Goal: Information Seeking & Learning: Learn about a topic

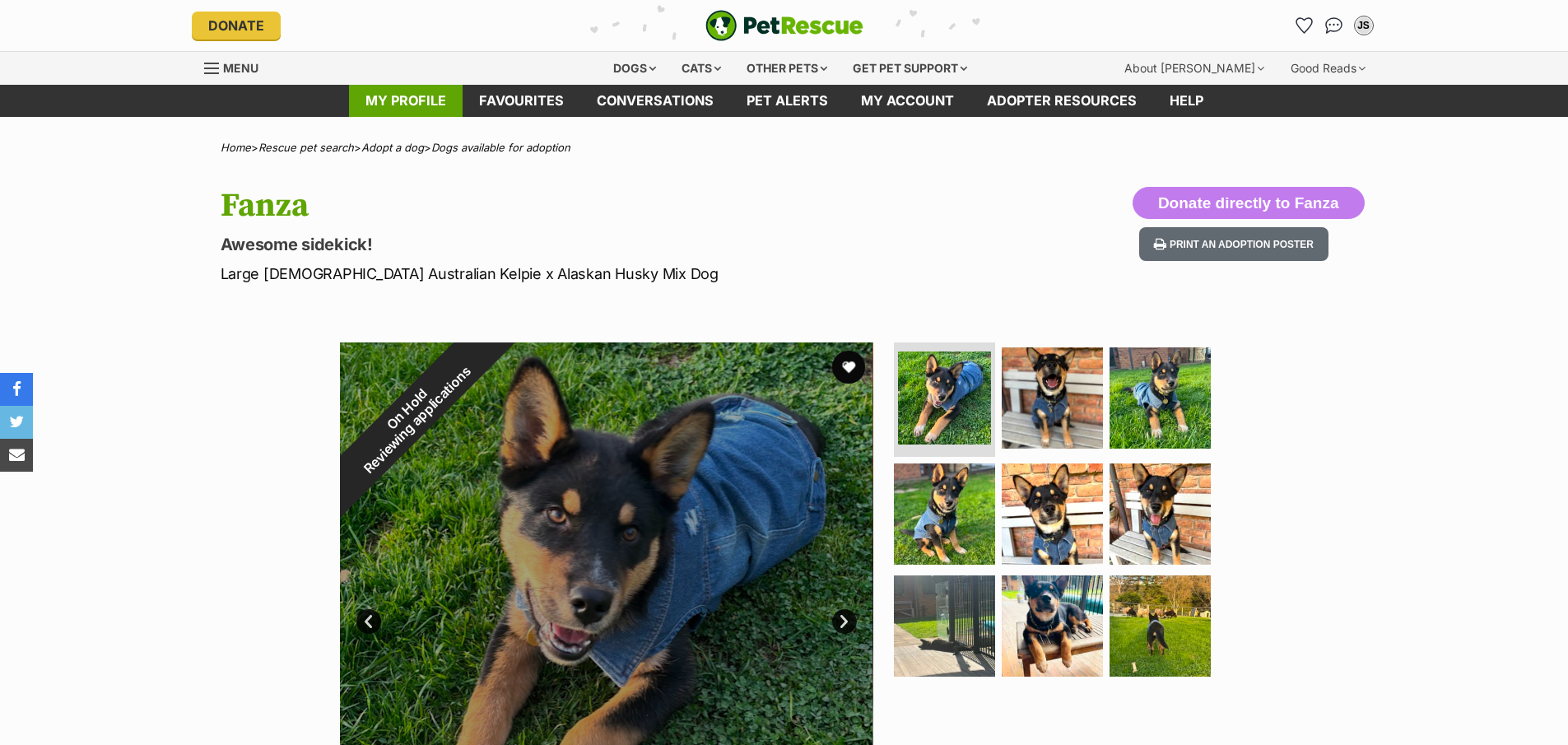
click at [420, 109] on link "My profile" at bounding box center [405, 100] width 113 height 32
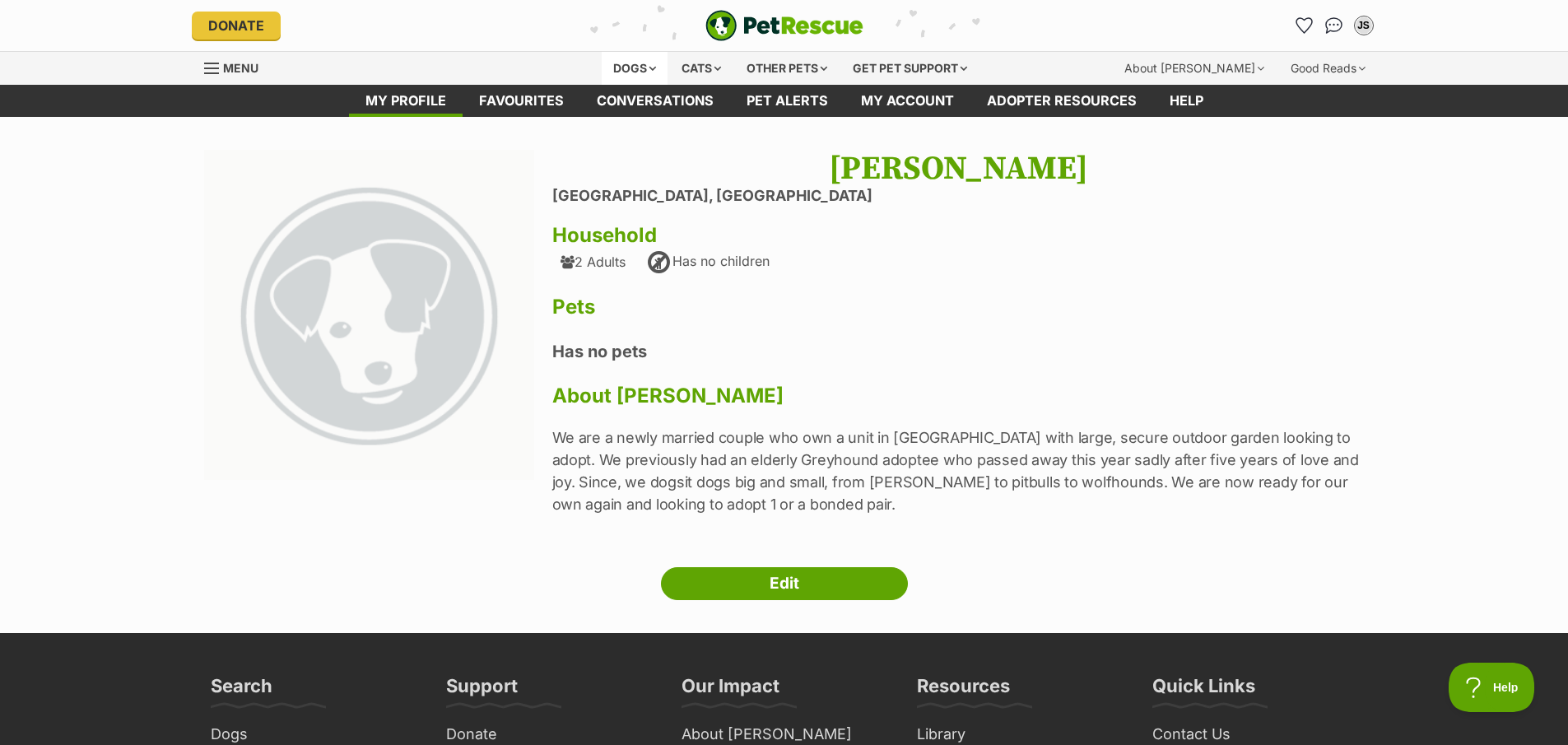
click at [626, 70] on div "Dogs" at bounding box center [635, 69] width 66 height 33
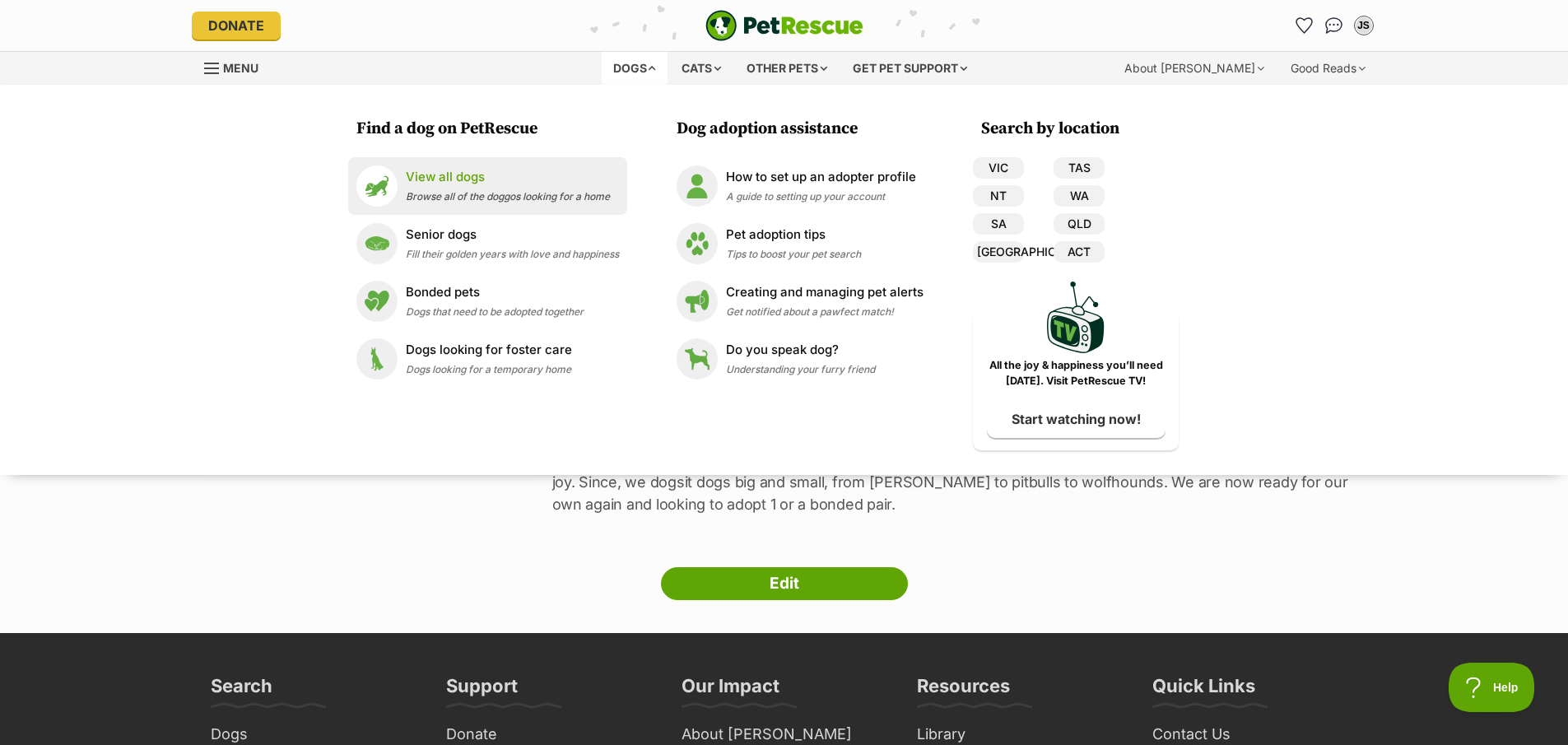
click at [477, 166] on link "View all dogs Browse all of the doggos looking for a home" at bounding box center [487, 186] width 262 height 41
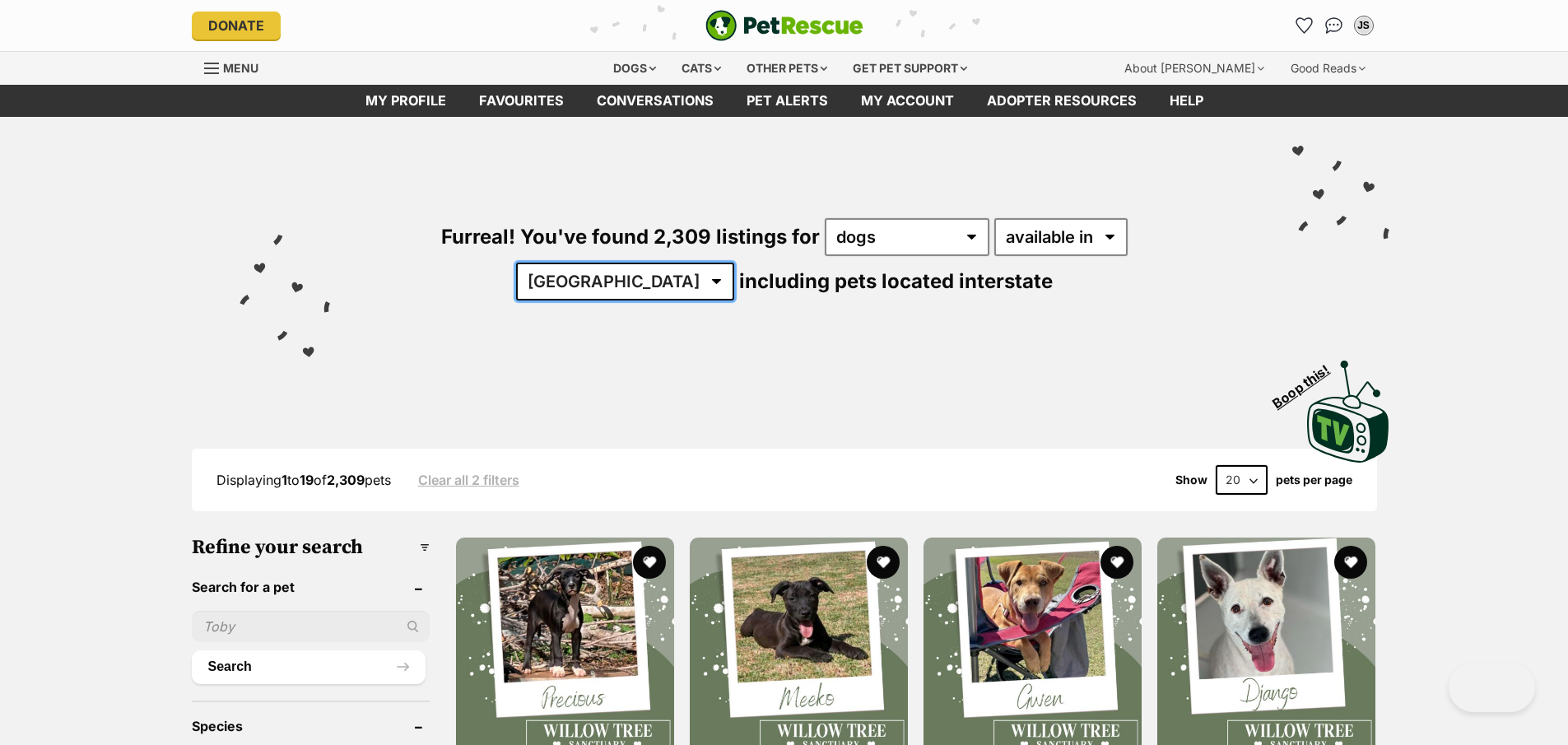
click at [734, 262] on select "[GEOGRAPHIC_DATA] [GEOGRAPHIC_DATA] [GEOGRAPHIC_DATA] [GEOGRAPHIC_DATA] [GEOGRA…" at bounding box center [625, 281] width 218 height 37
select select "VIC"
click at [734, 262] on select "[GEOGRAPHIC_DATA] [GEOGRAPHIC_DATA] [GEOGRAPHIC_DATA] [GEOGRAPHIC_DATA] [GEOGRA…" at bounding box center [625, 281] width 218 height 37
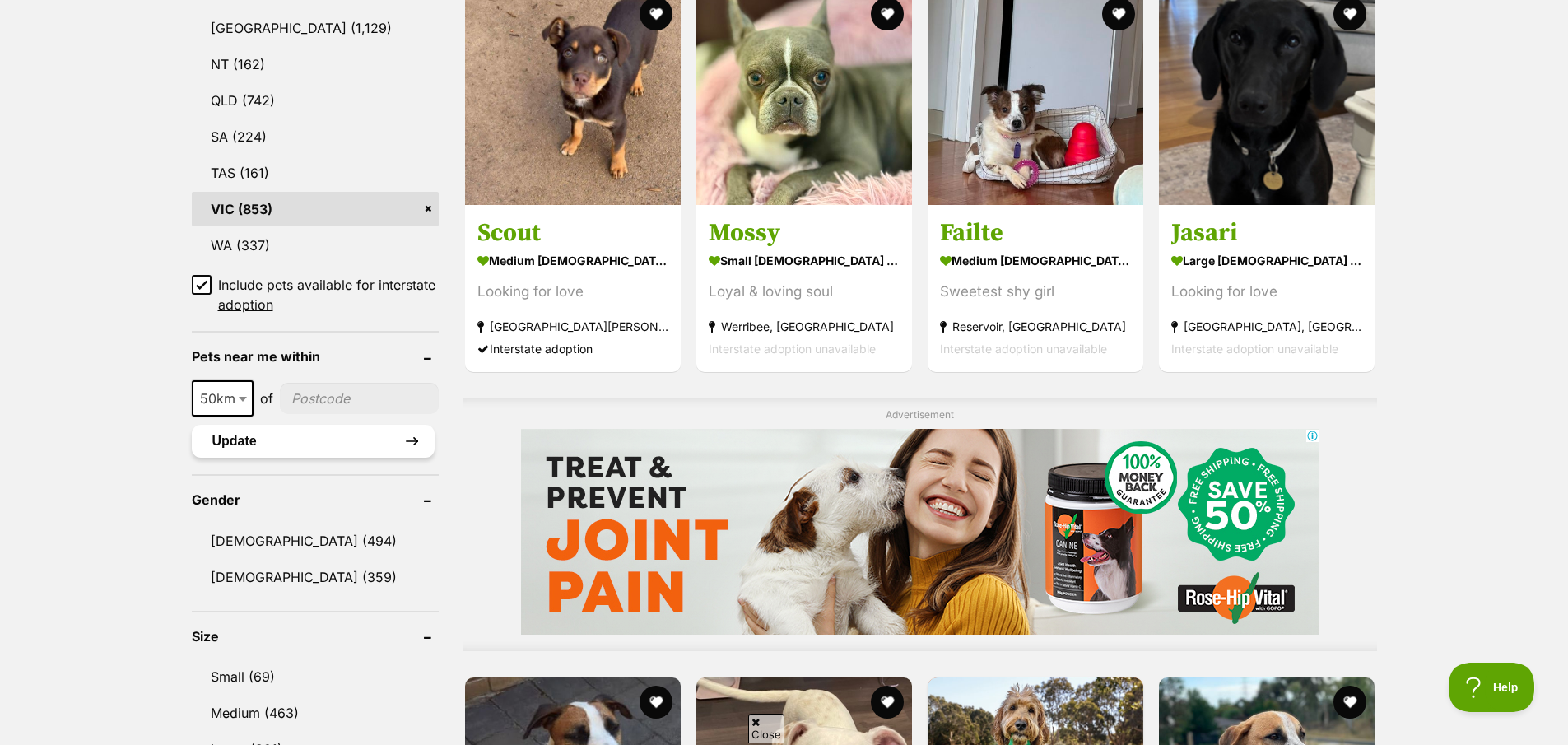
click at [268, 437] on button "Update" at bounding box center [313, 441] width 243 height 33
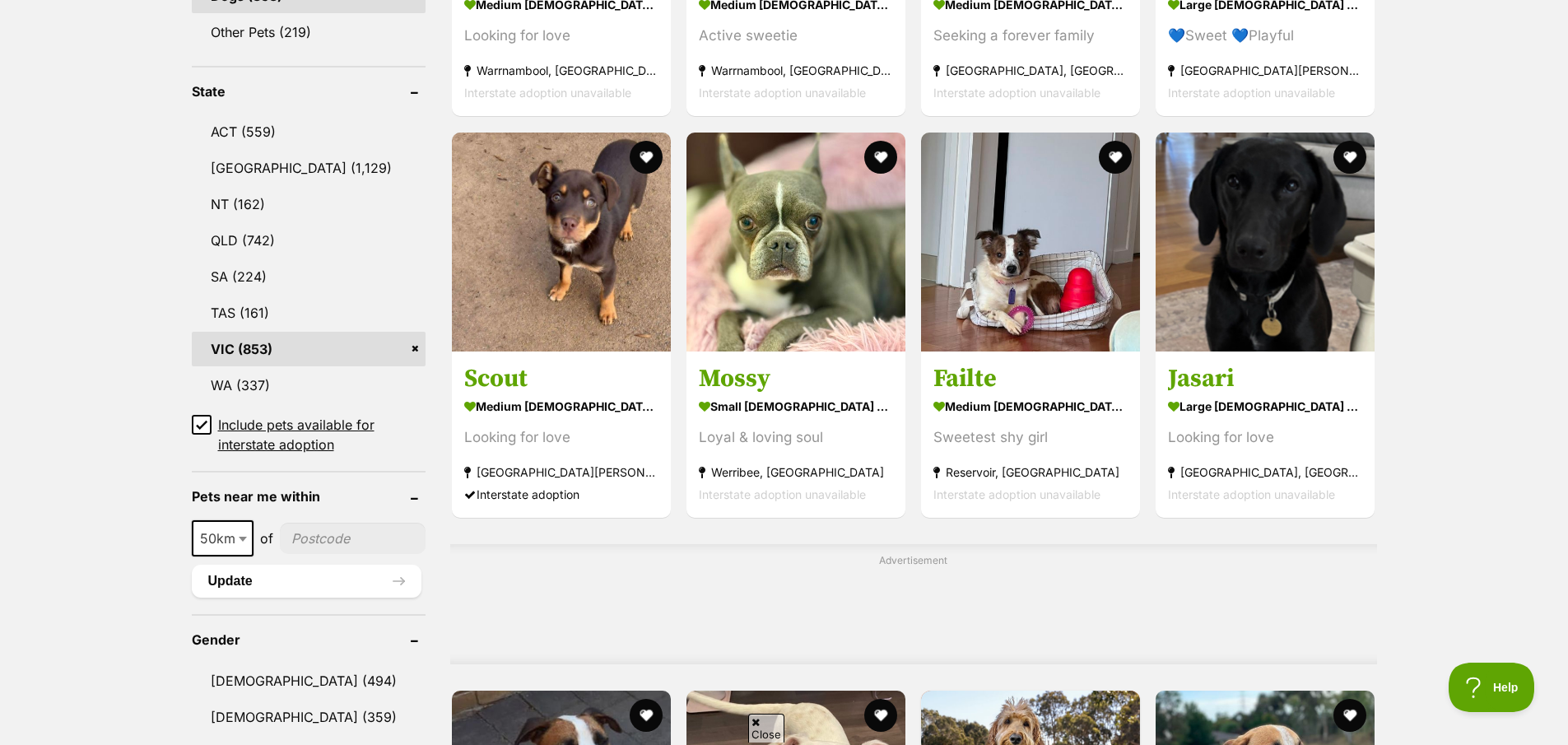
click at [347, 535] on input"] "postcode" at bounding box center [353, 538] width 146 height 31
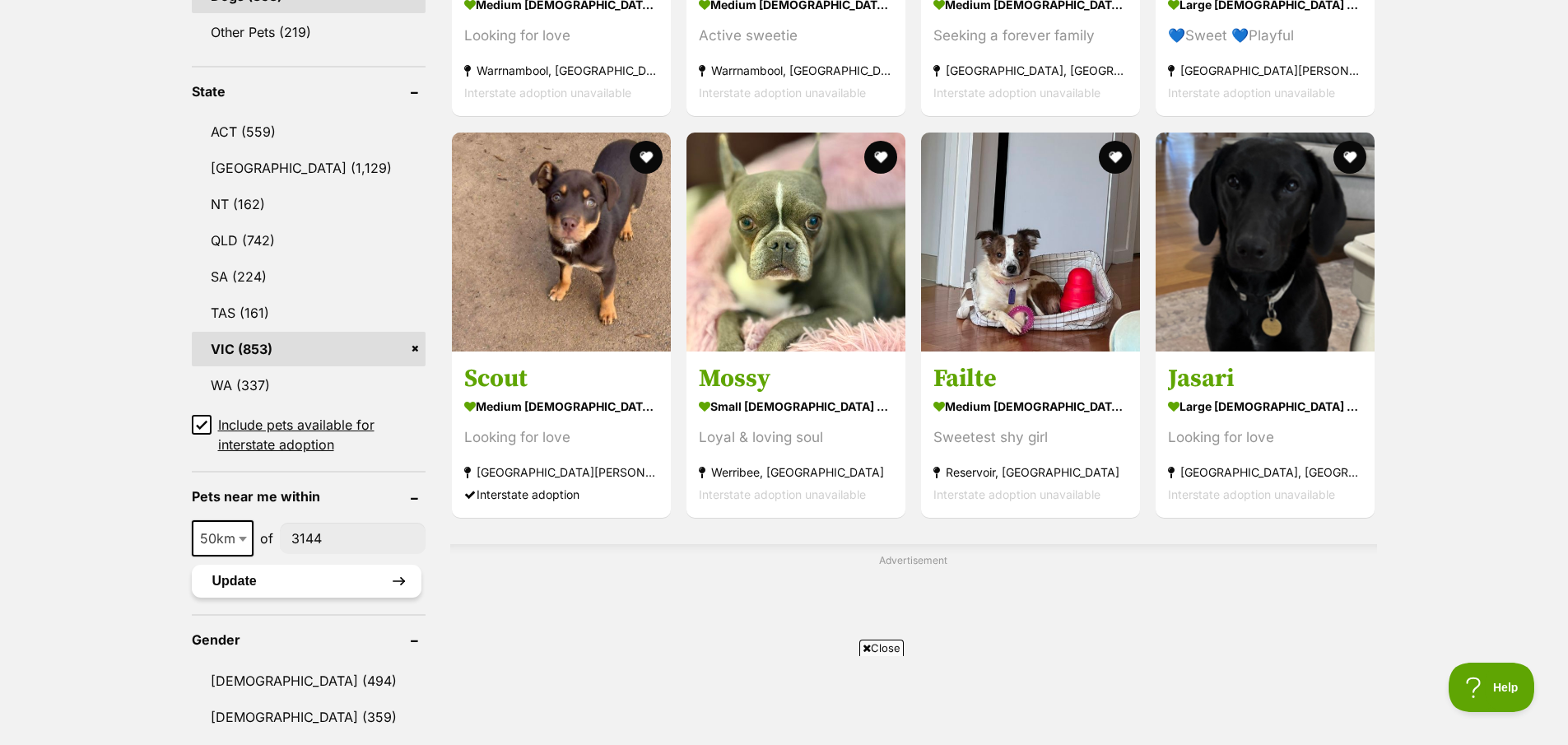
type input"] "3144"
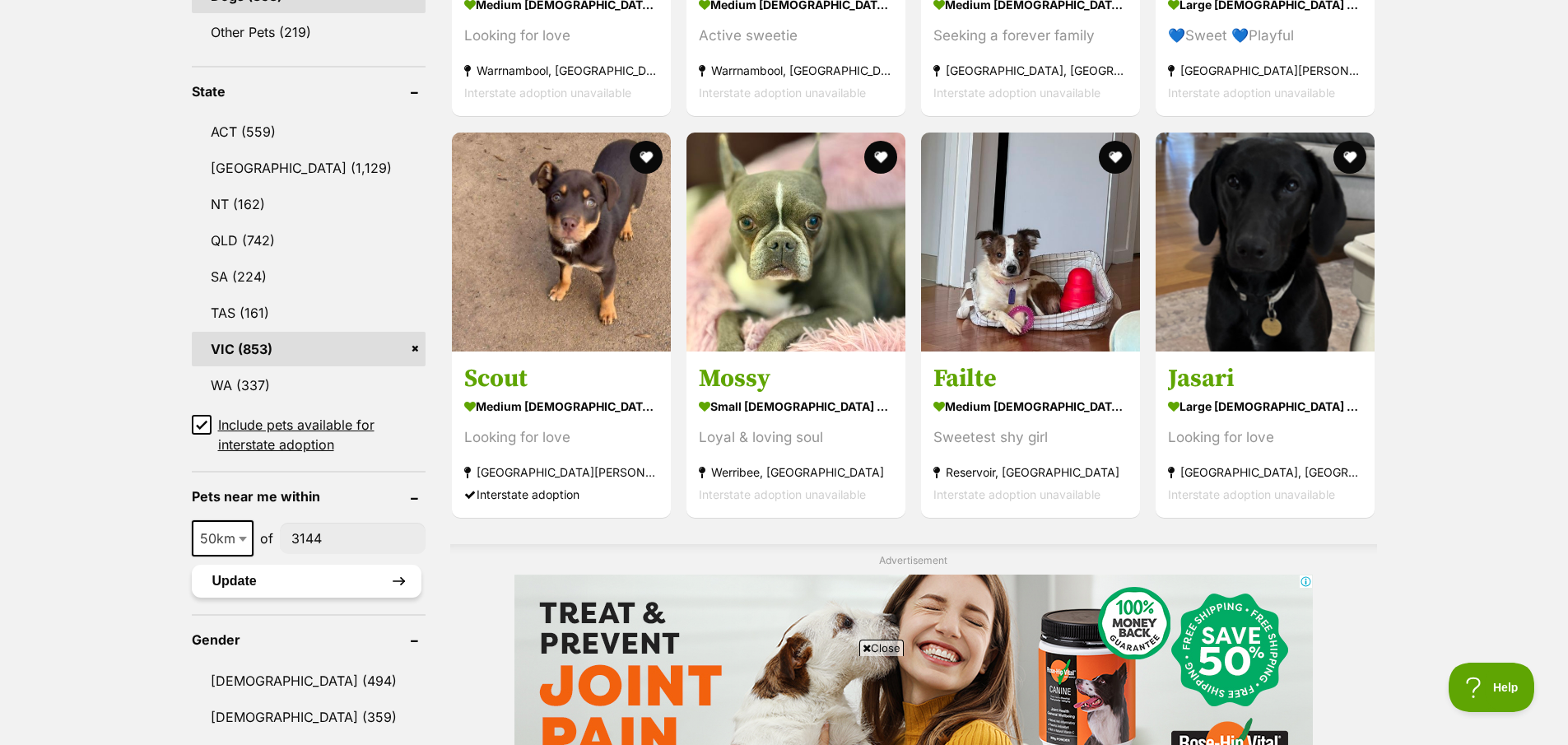
click at [262, 579] on button "Update" at bounding box center [307, 581] width 230 height 33
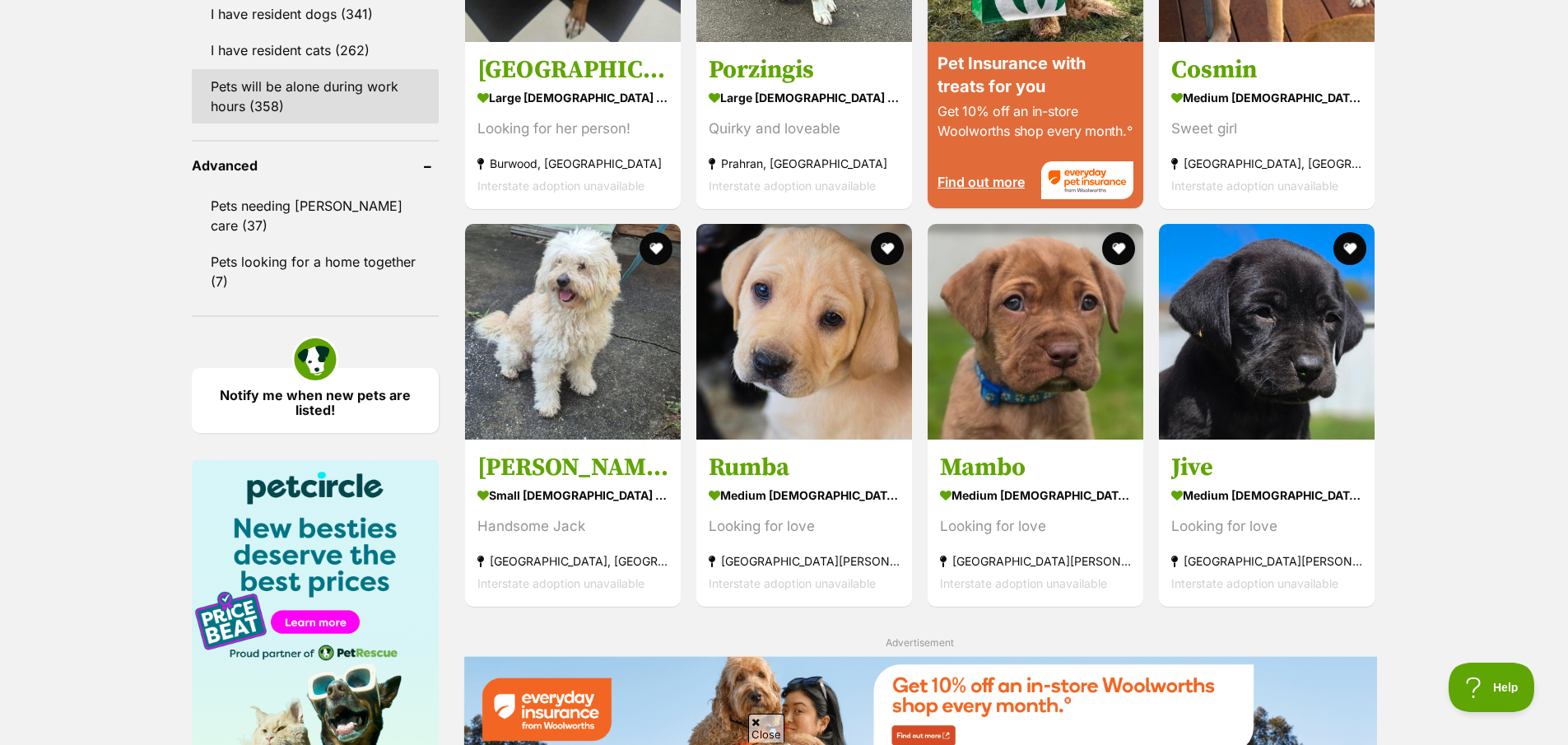
click at [291, 82] on link "Pets will be alone during work hours (358)" at bounding box center [315, 96] width 247 height 54
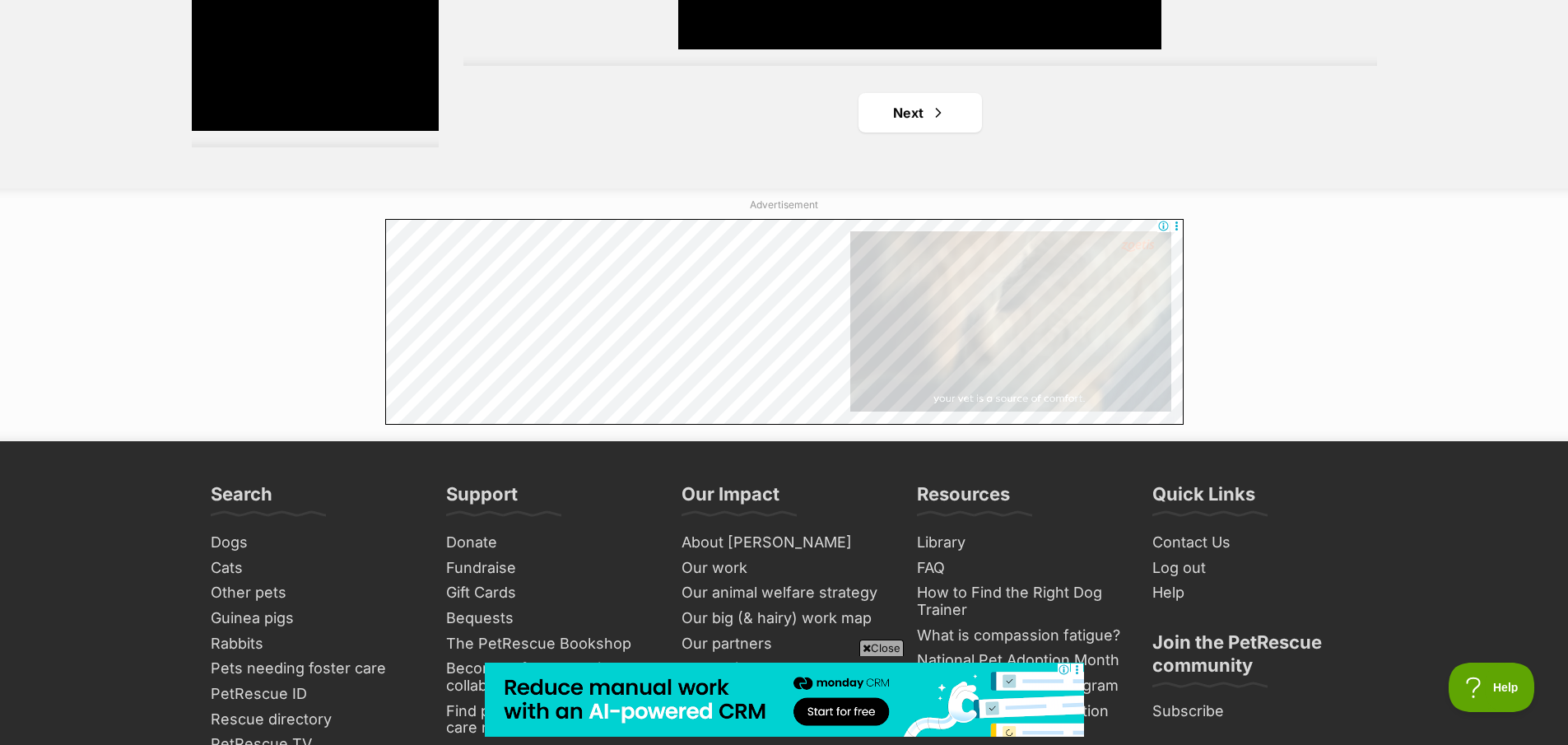
scroll to position [3248, 0]
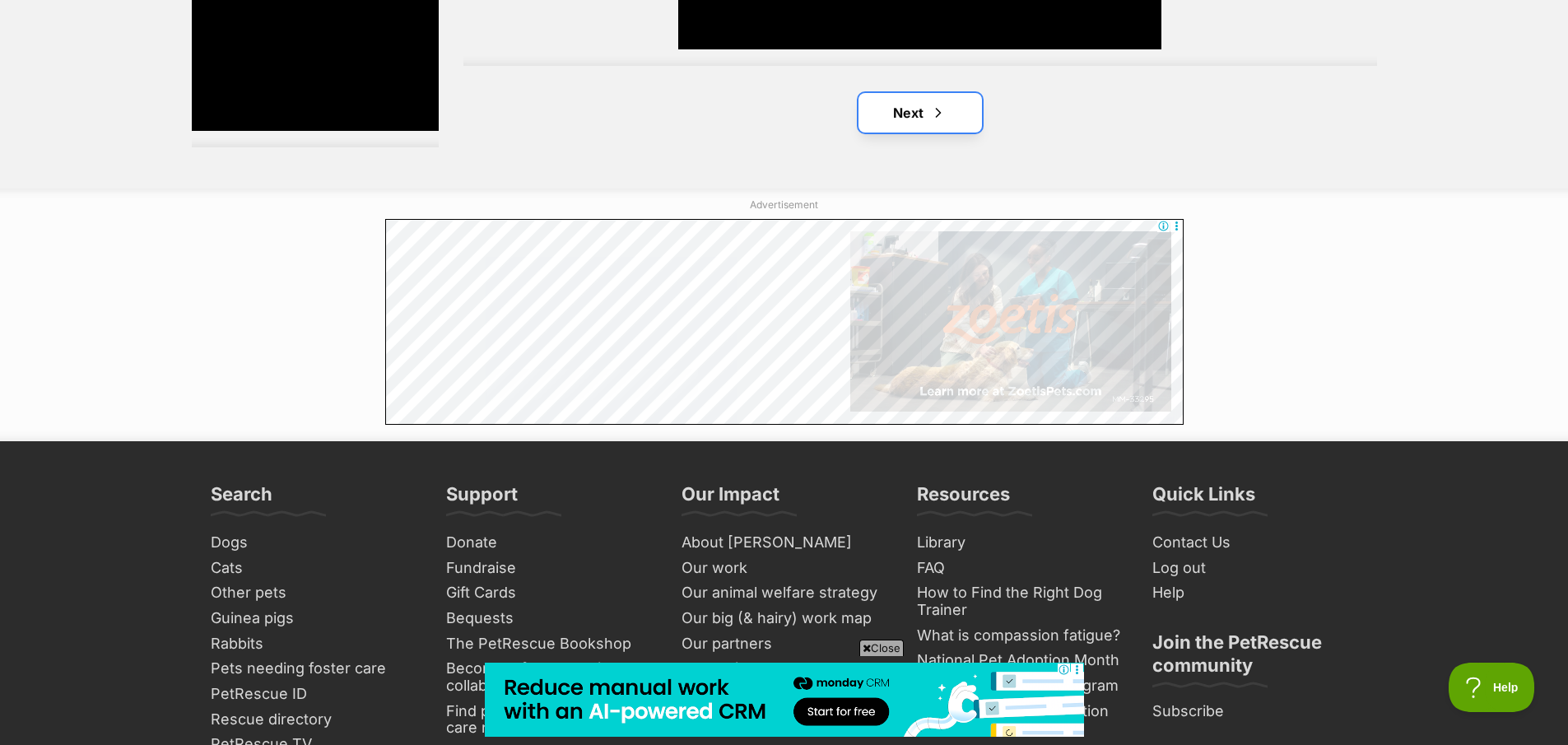
click at [913, 99] on link "Next" at bounding box center [920, 112] width 124 height 39
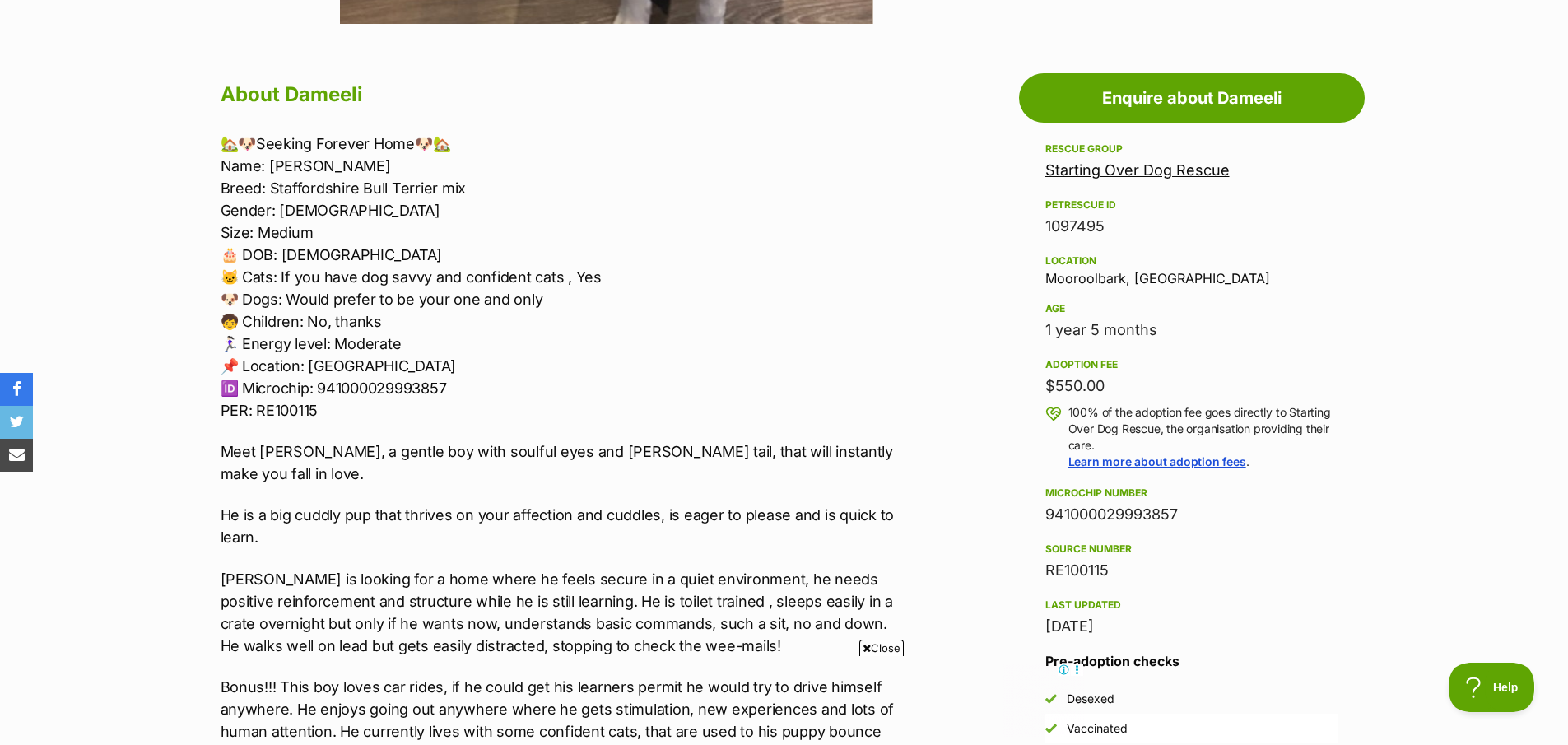
scroll to position [234, 0]
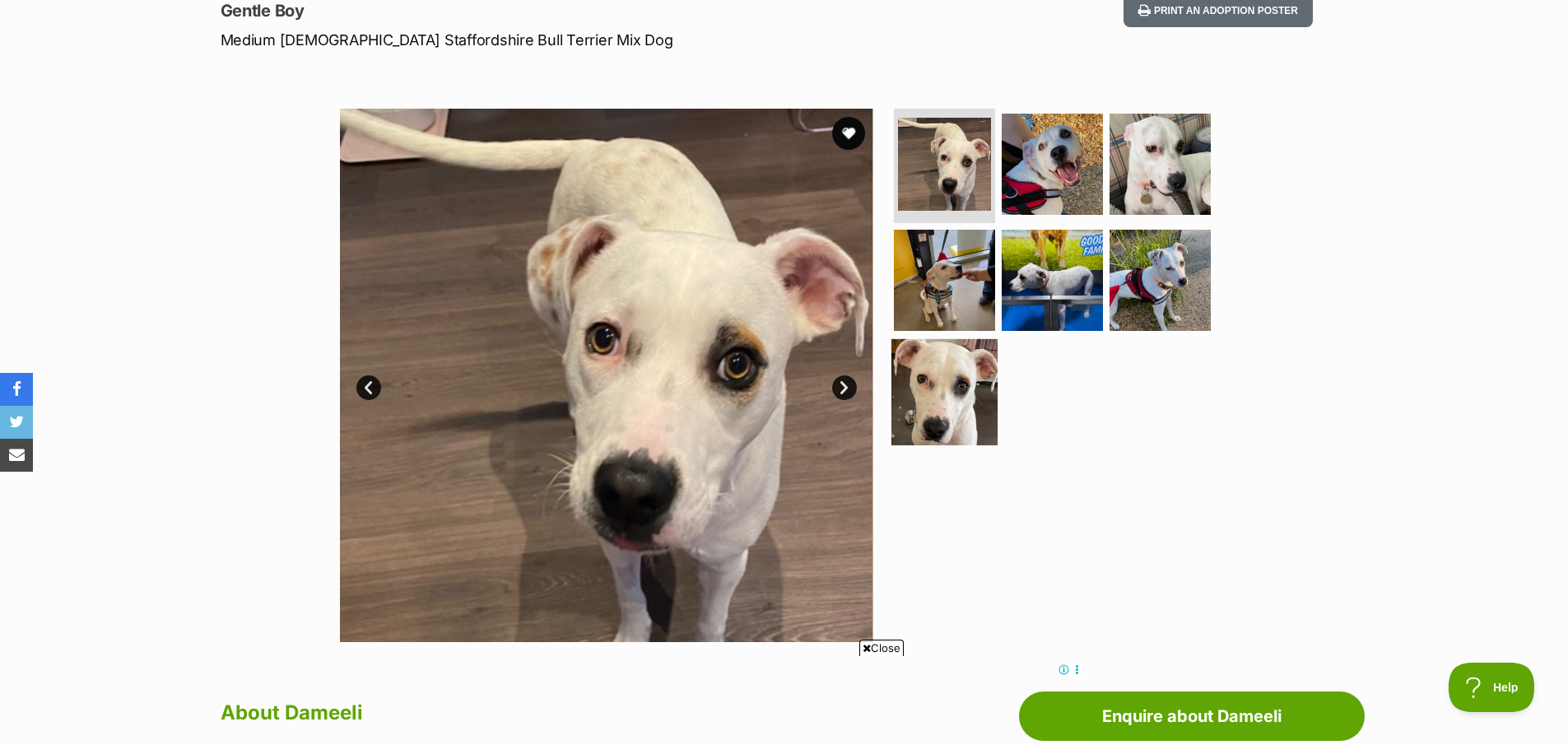
click at [912, 339] on img at bounding box center [945, 392] width 106 height 106
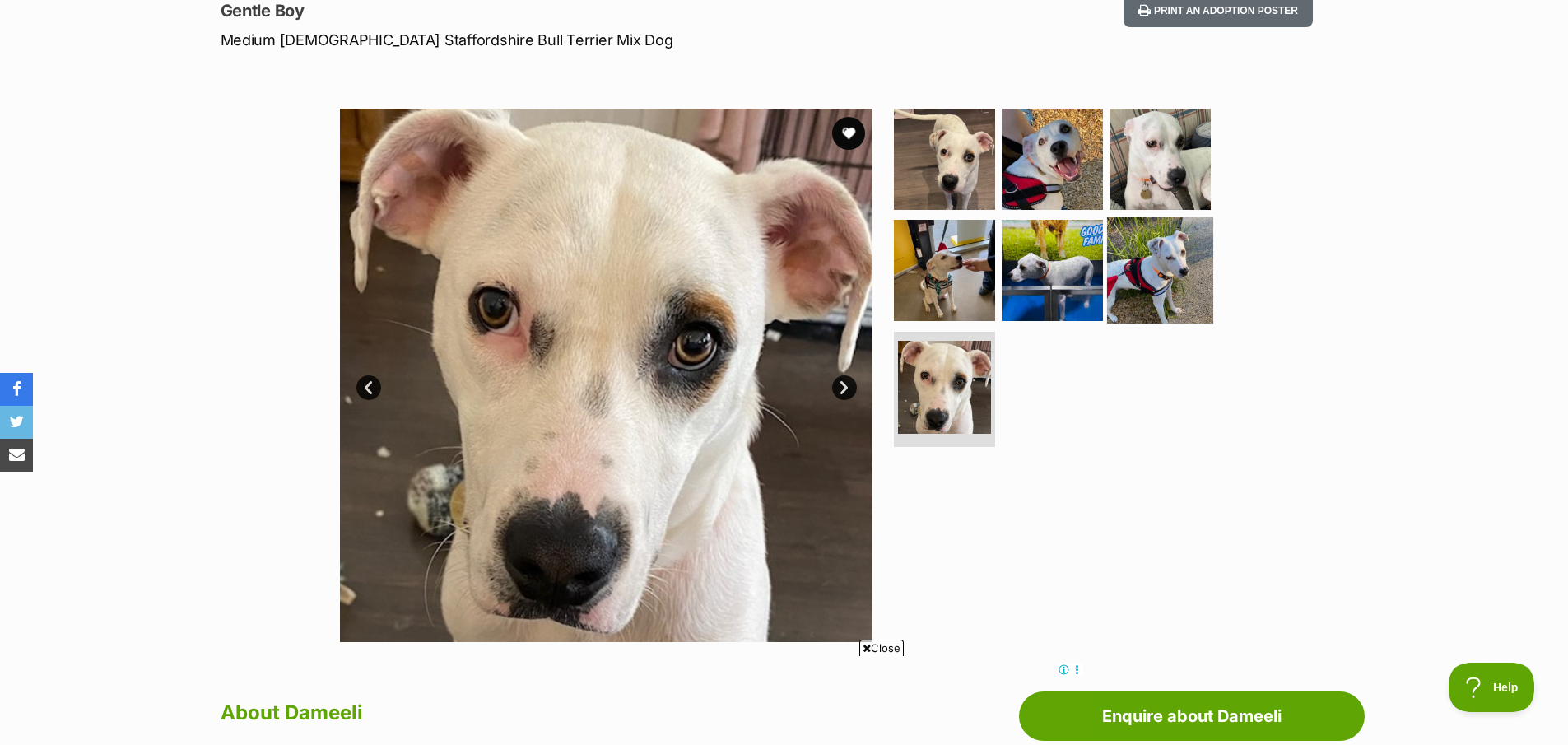
click at [1154, 271] on img at bounding box center [1160, 270] width 106 height 106
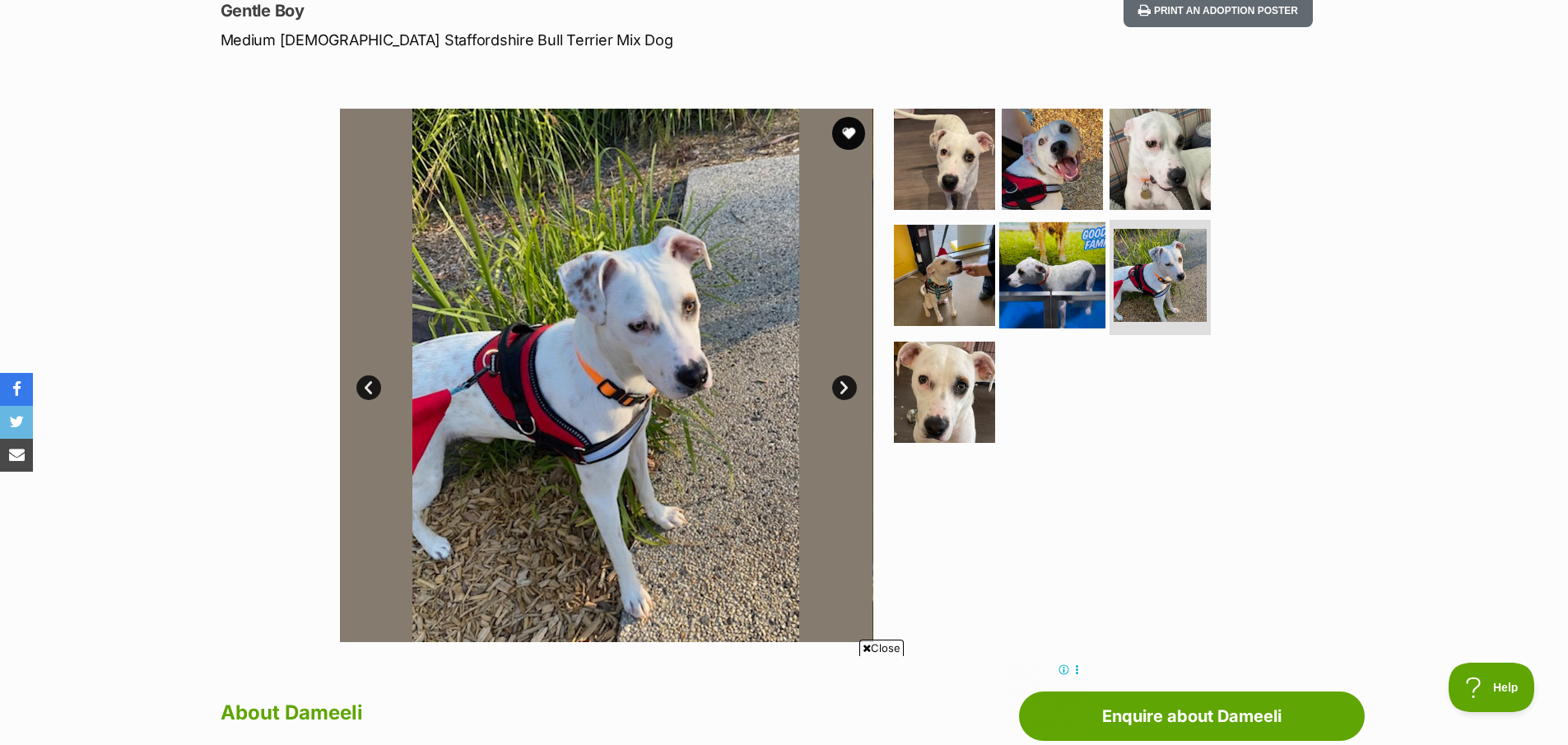
click at [1053, 274] on img at bounding box center [1053, 275] width 106 height 106
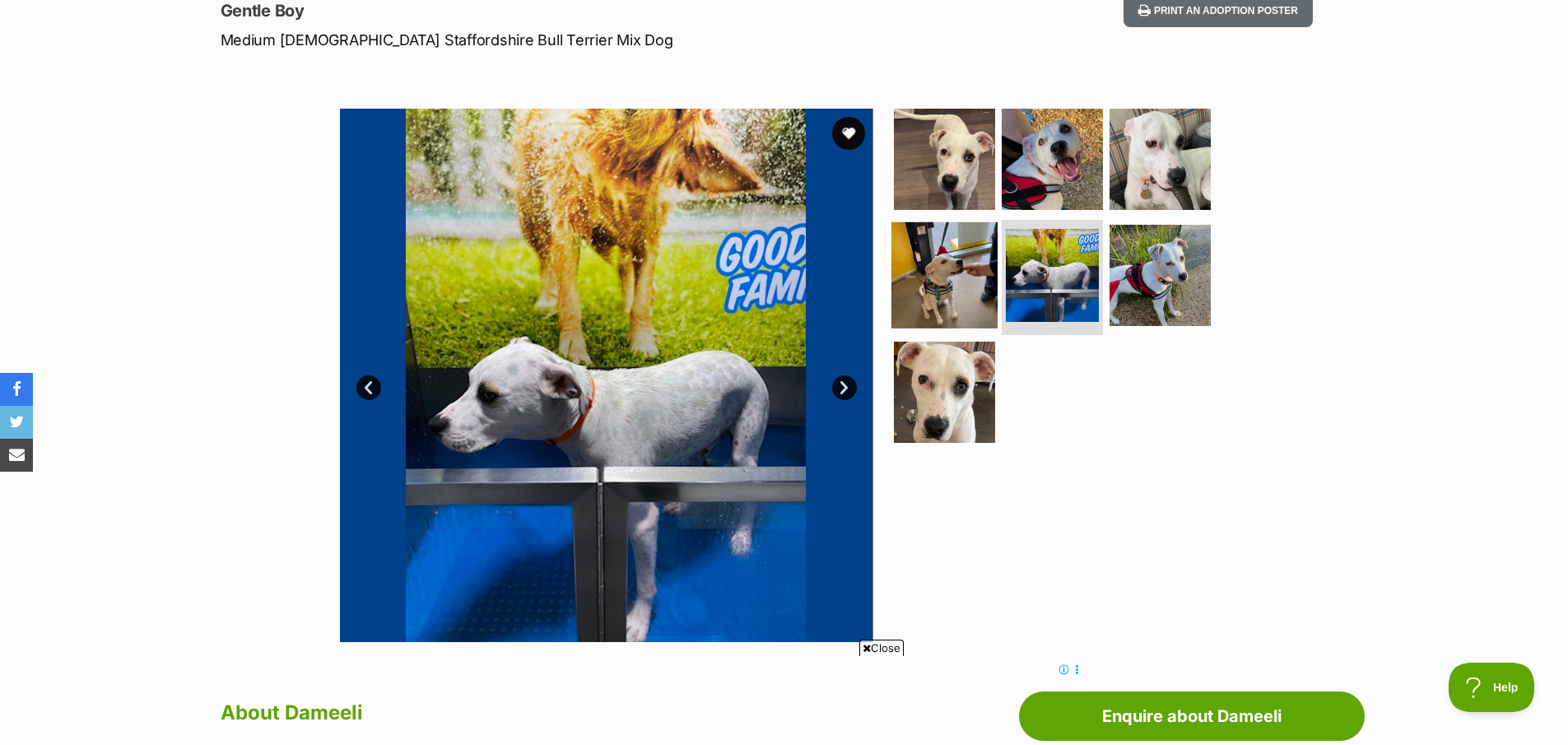
click at [910, 270] on img at bounding box center [945, 275] width 106 height 106
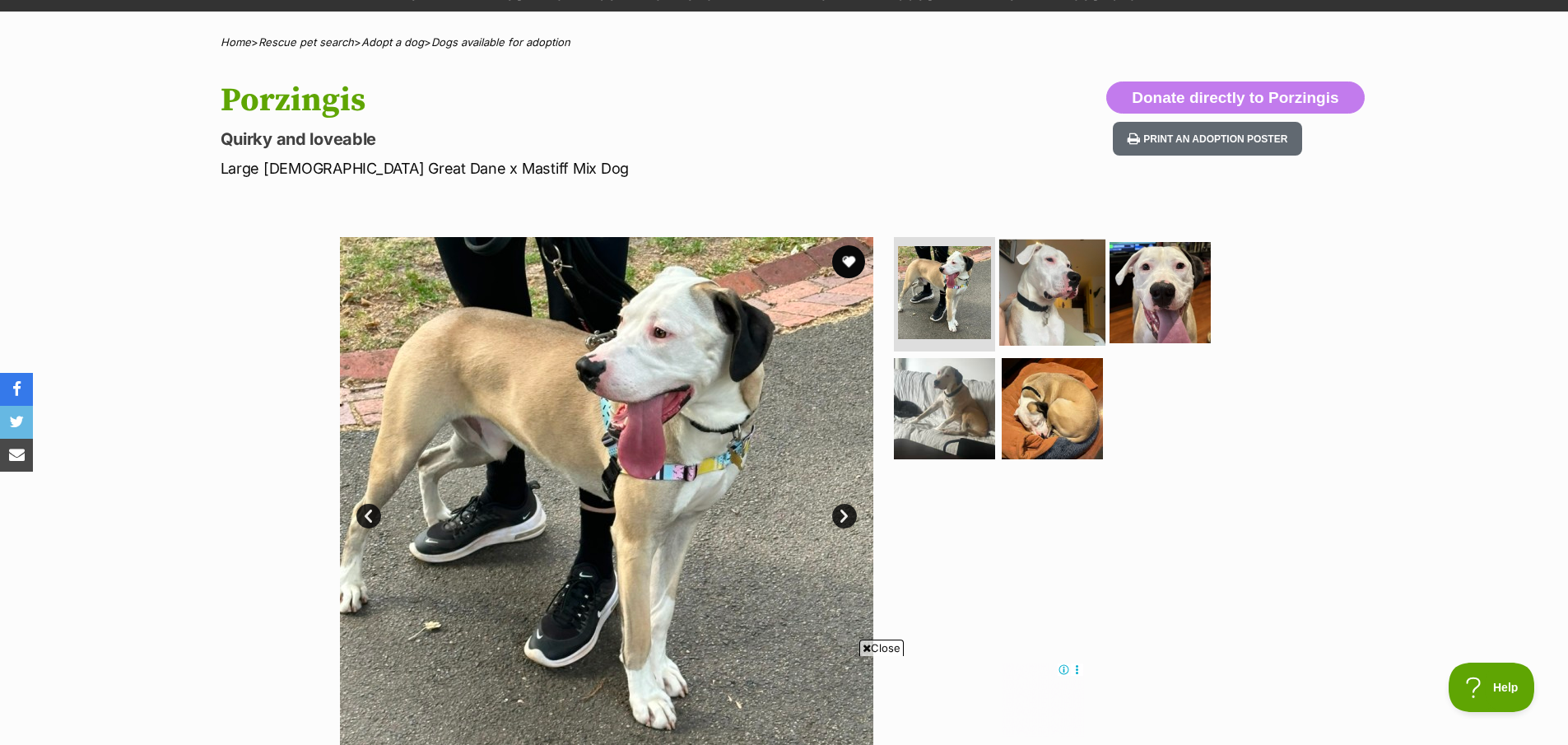
scroll to position [112, 0]
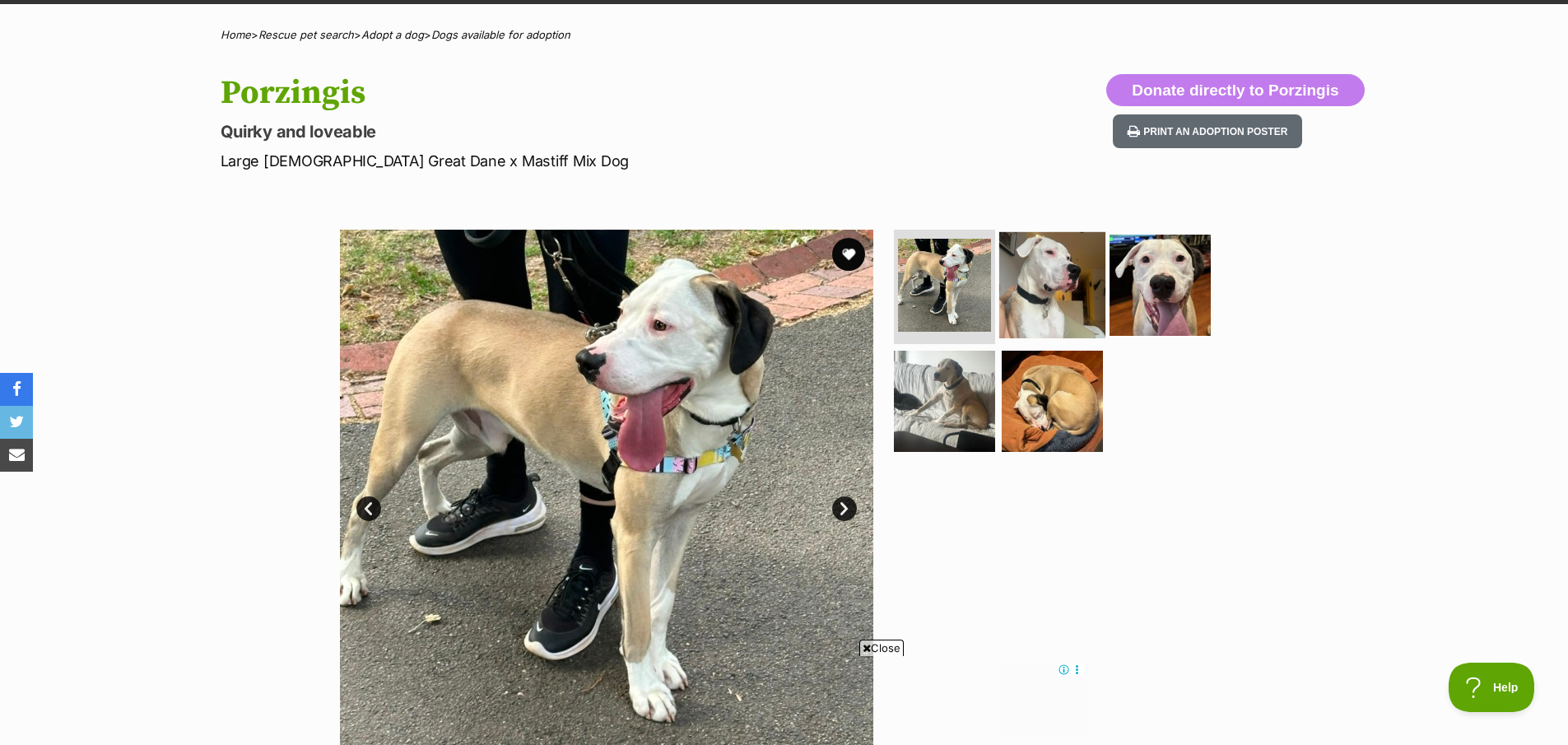
click at [1076, 263] on img at bounding box center [1053, 284] width 106 height 106
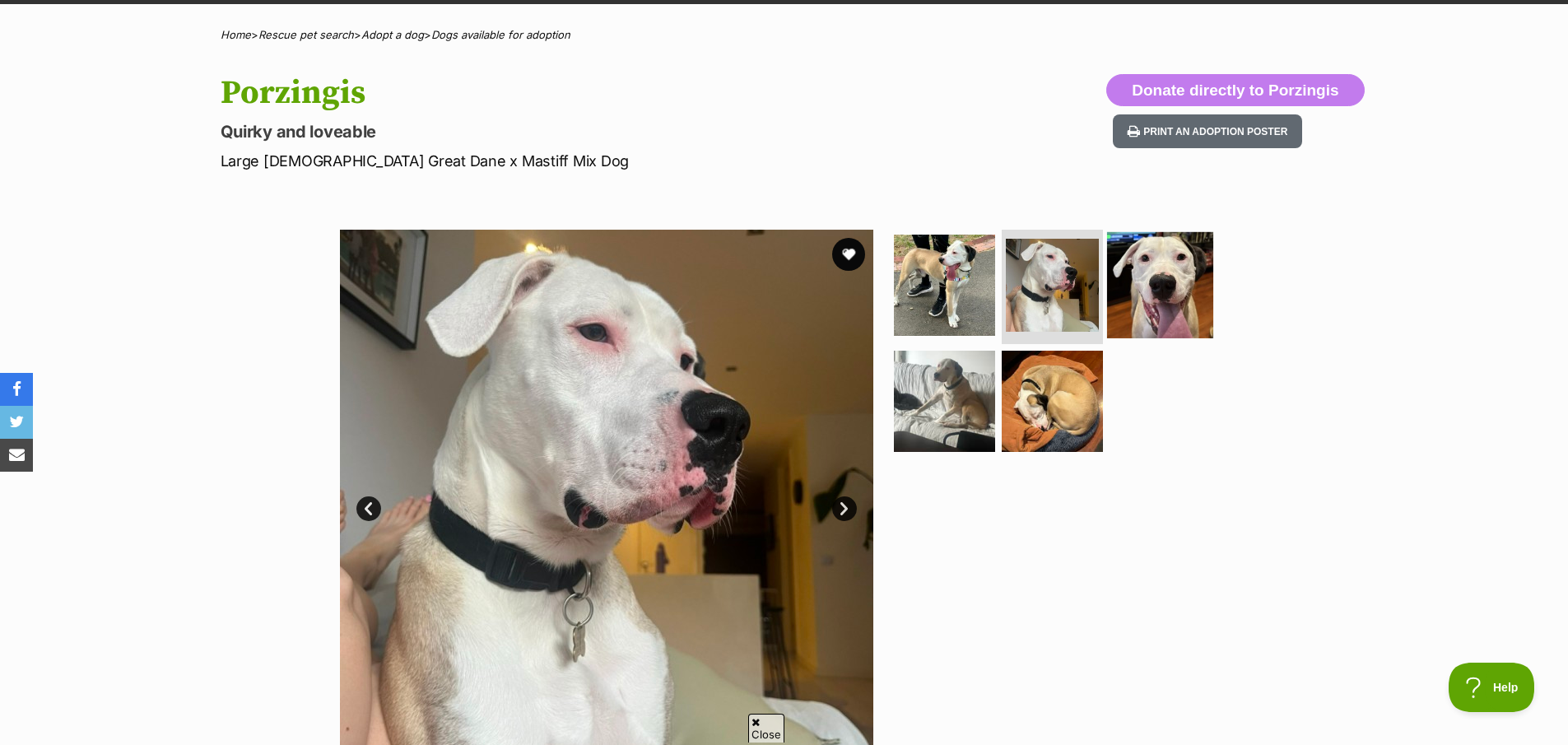
click at [1169, 293] on img at bounding box center [1160, 284] width 106 height 106
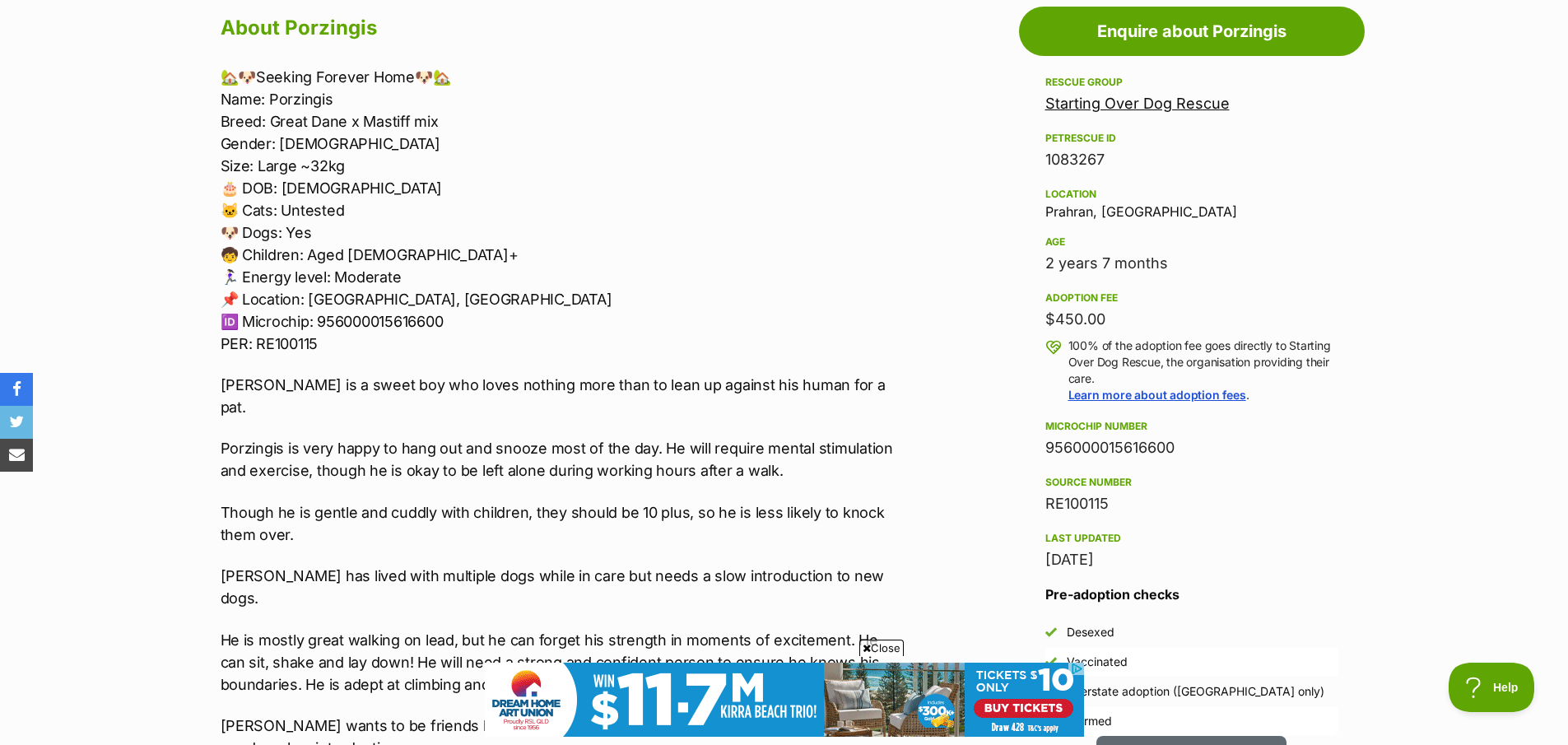
scroll to position [920, 0]
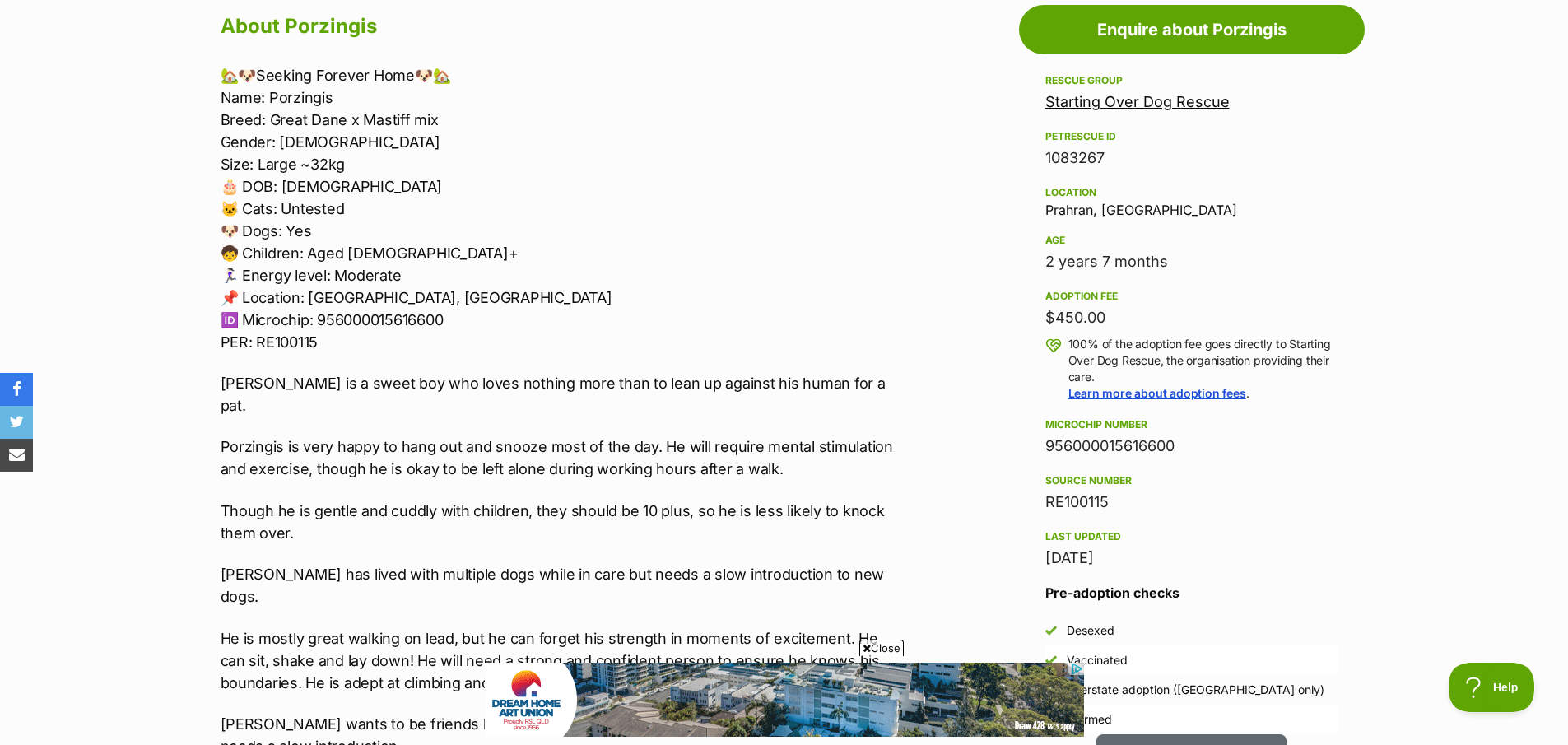
click at [499, 436] on p "Porzingis is very happy to hang out and snooze most of the day. He will require…" at bounding box center [560, 457] width 680 height 44
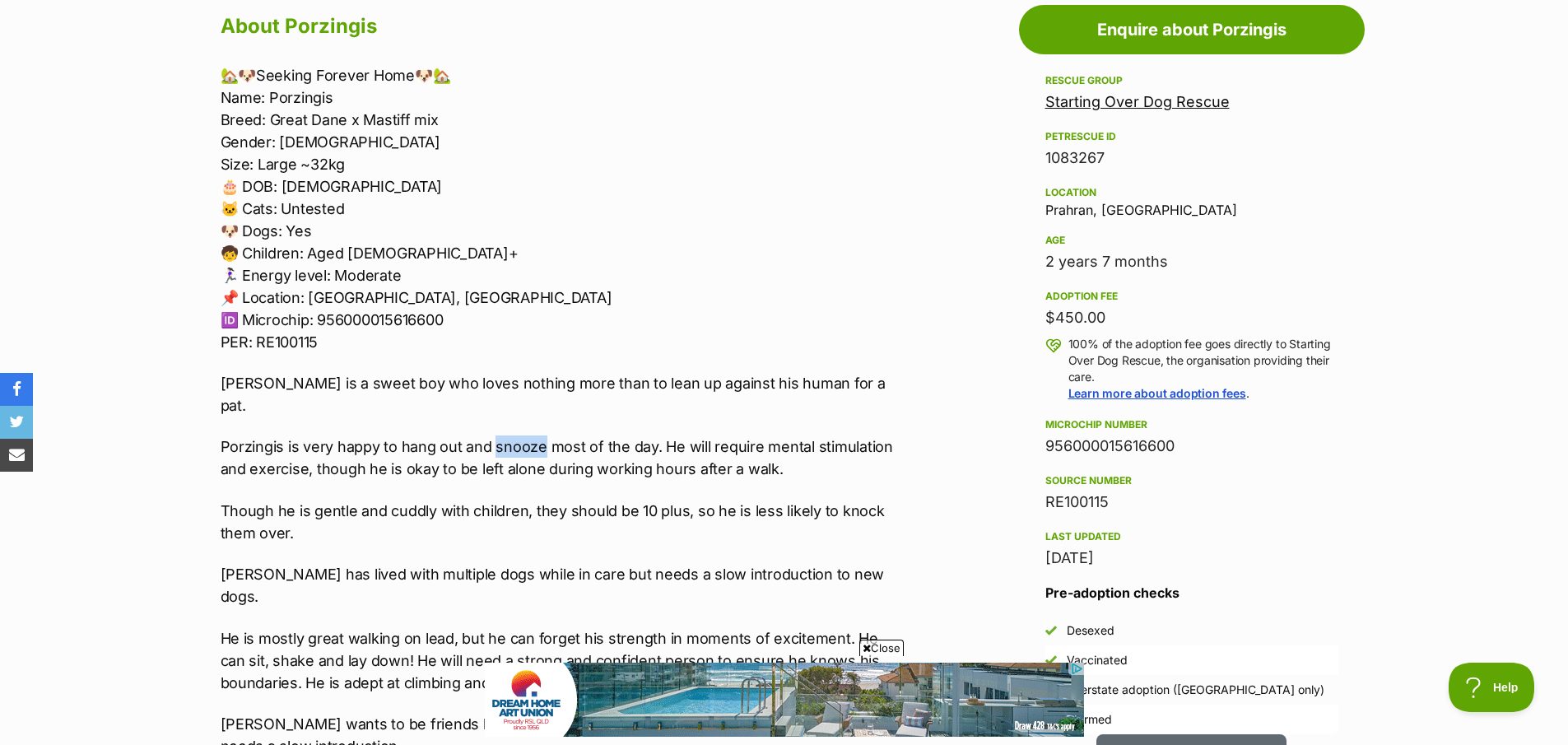
scroll to position [0, 0]
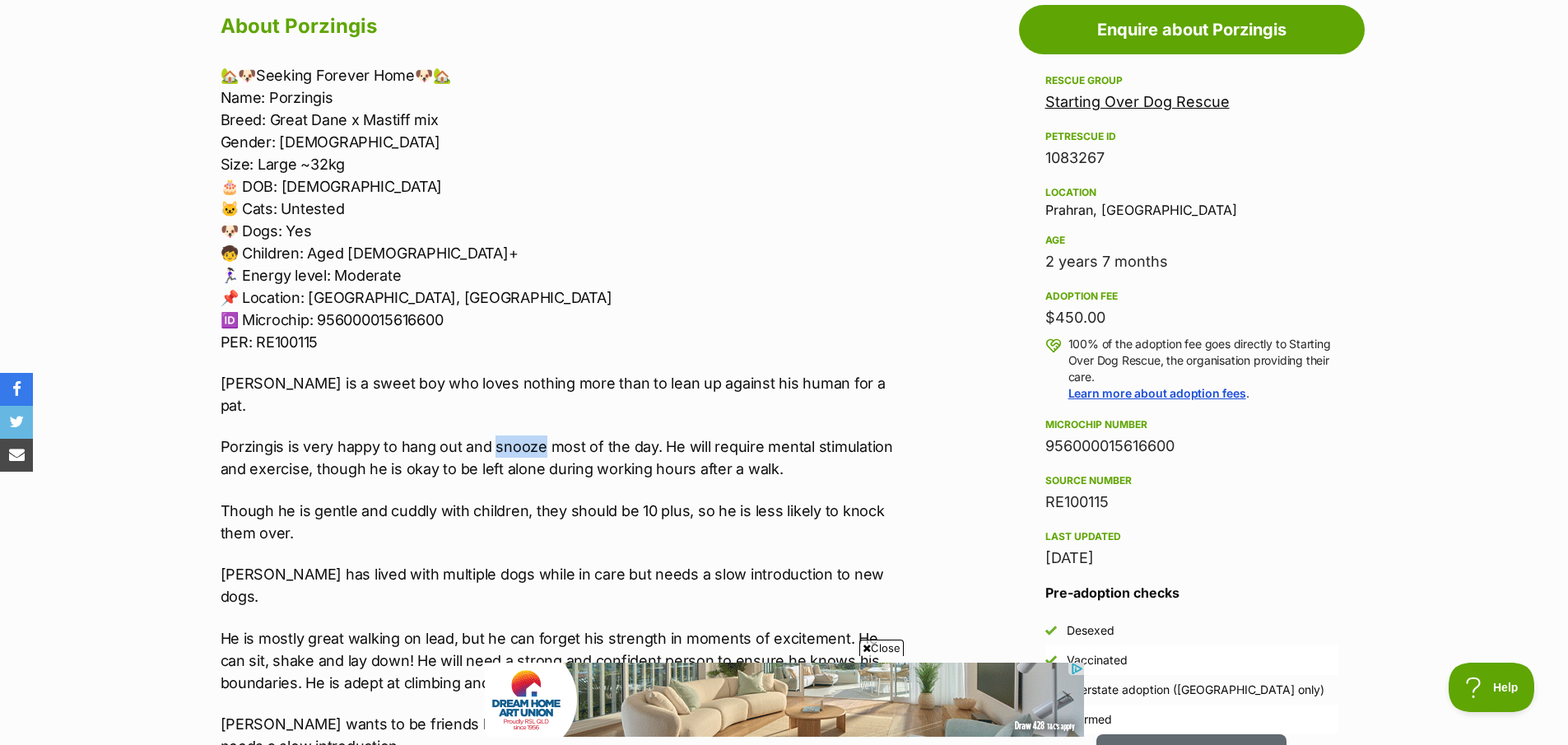
click at [499, 436] on p "Porzingis is very happy to hang out and snooze most of the day. He will require…" at bounding box center [560, 457] width 680 height 44
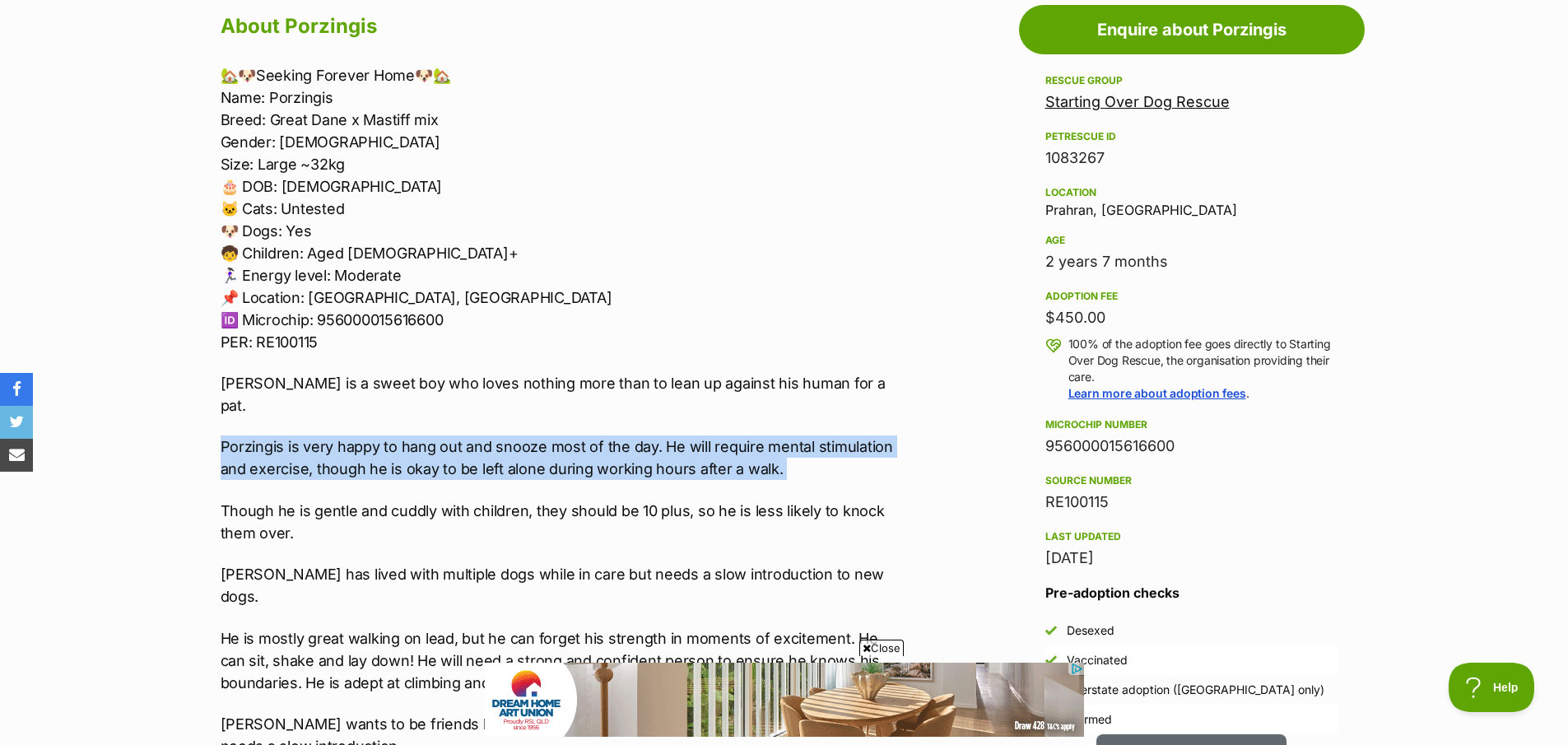
click at [499, 436] on p "Porzingis is very happy to hang out and snooze most of the day. He will require…" at bounding box center [560, 457] width 680 height 44
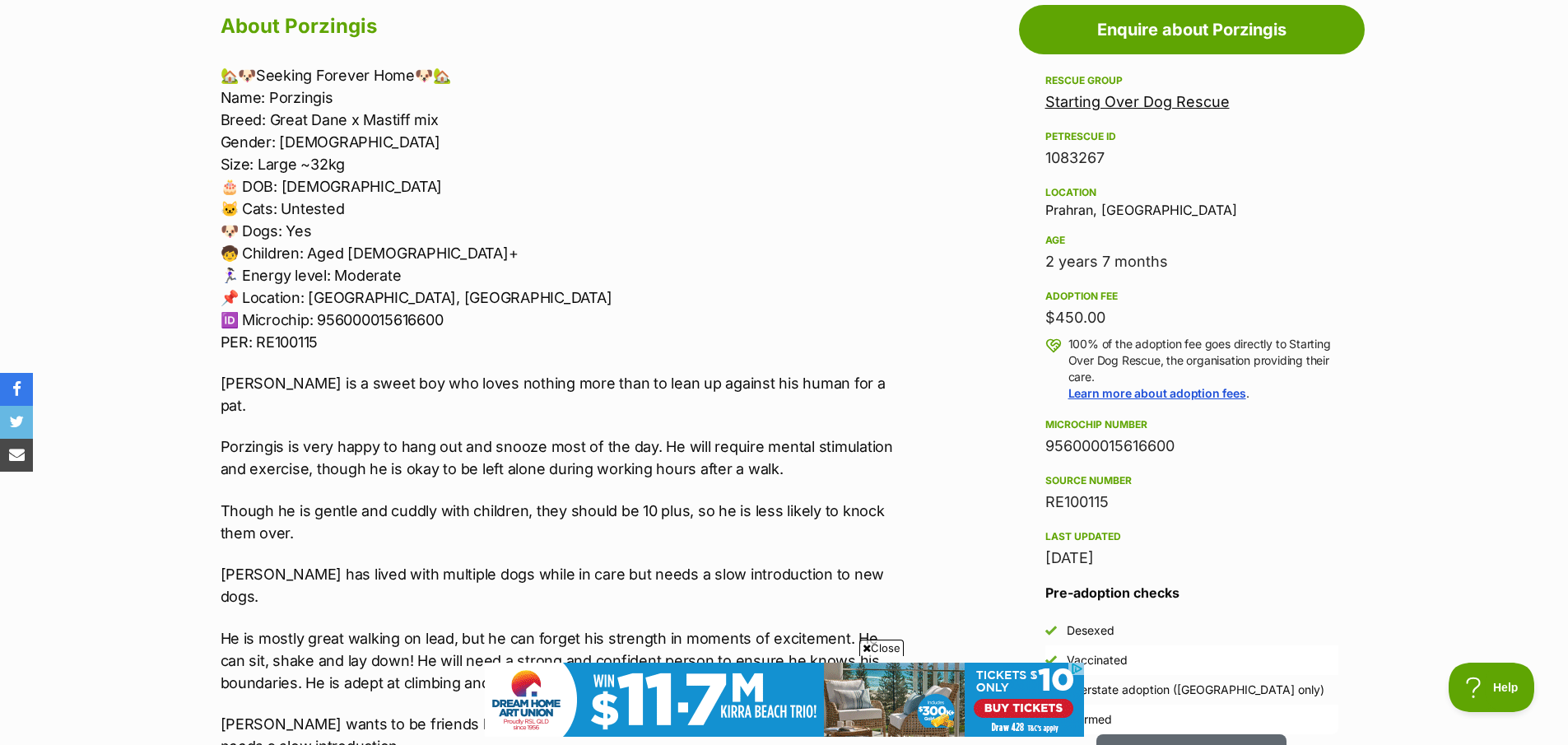
click at [699, 499] on p "Though he is gentle and cuddly with children, they should be 10 plus, so he is …" at bounding box center [560, 521] width 680 height 44
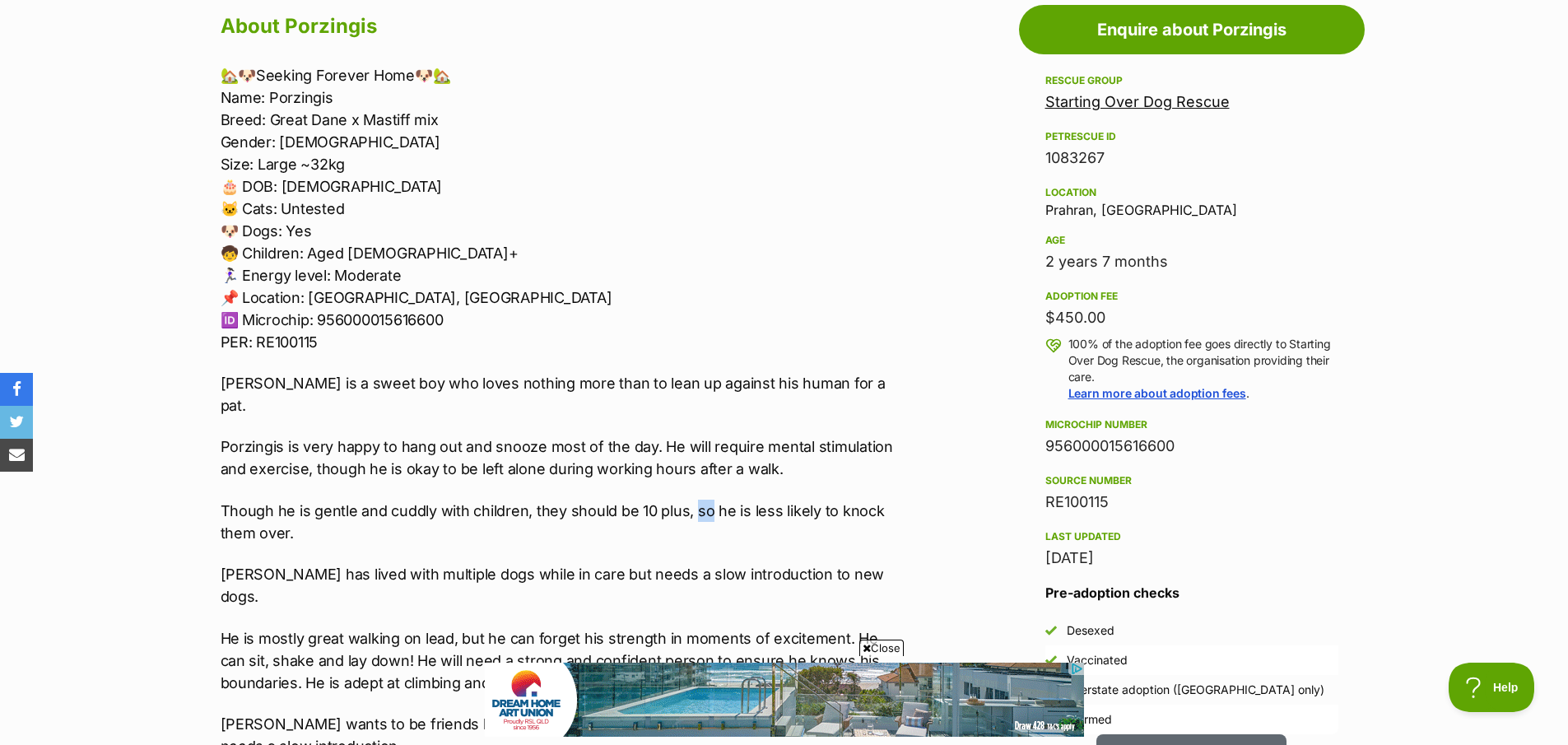
click at [699, 499] on p "Though he is gentle and cuddly with children, they should be 10 plus, so he is …" at bounding box center [560, 521] width 680 height 44
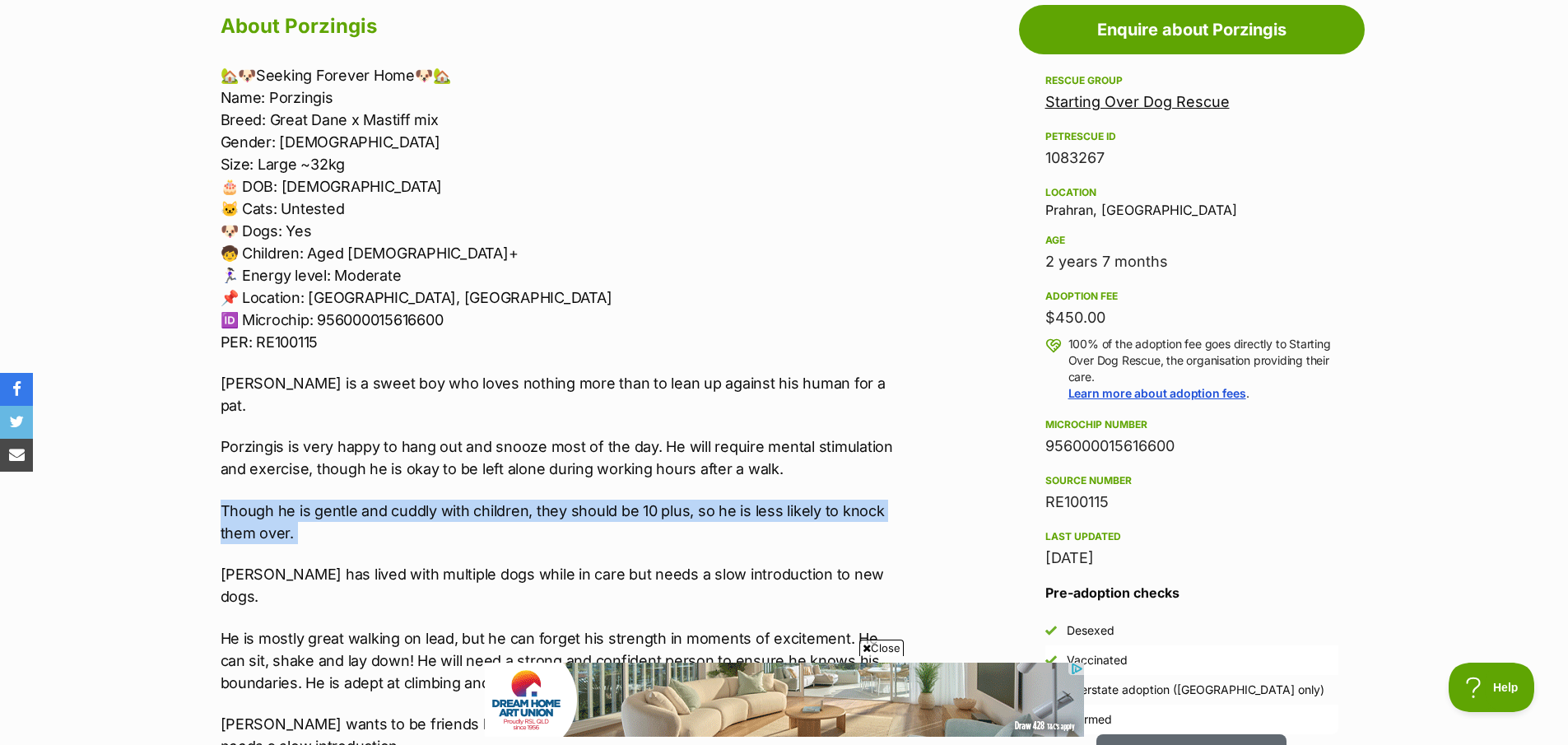
click at [699, 499] on p "Though he is gentle and cuddly with children, they should be 10 plus, so he is …" at bounding box center [560, 521] width 680 height 44
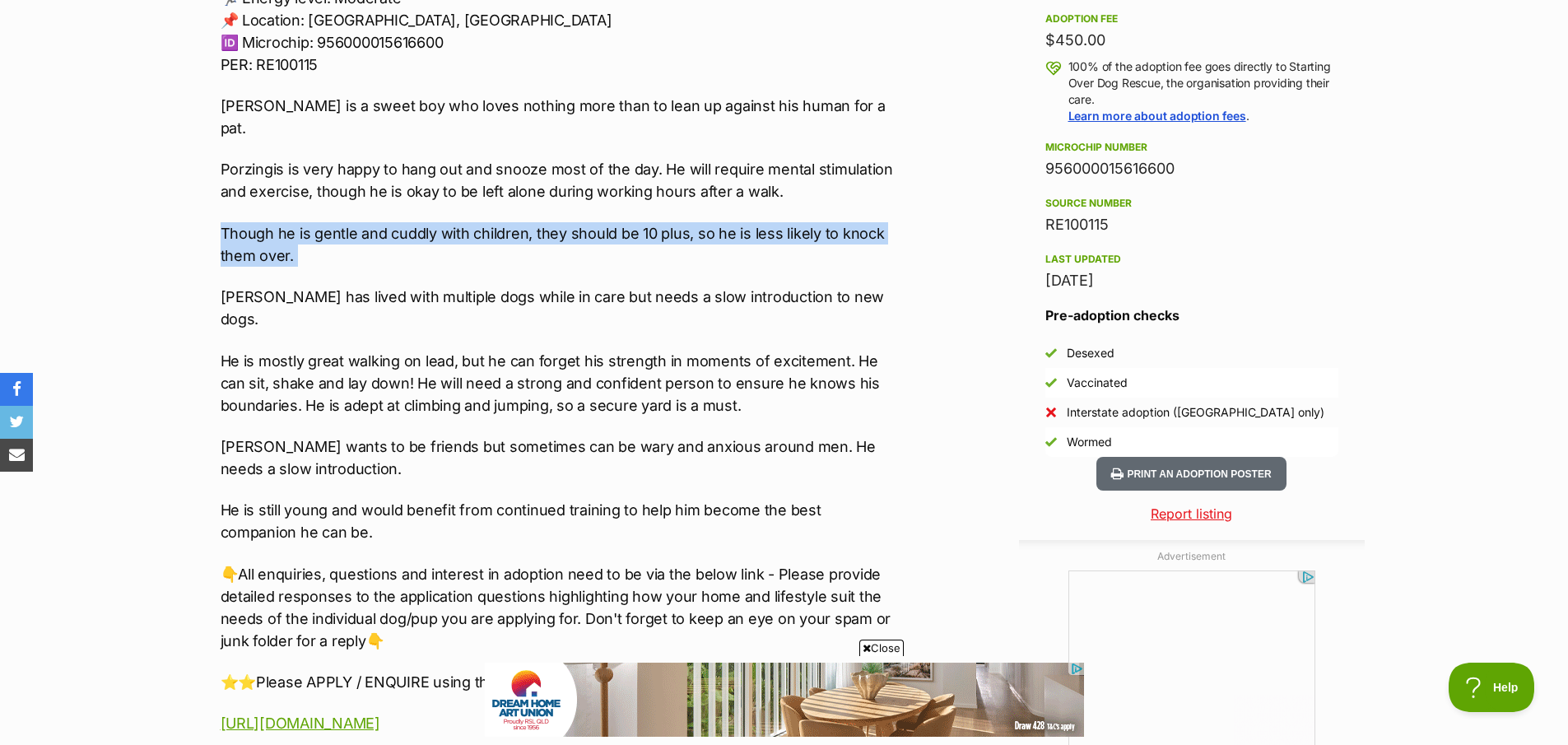
scroll to position [1202, 0]
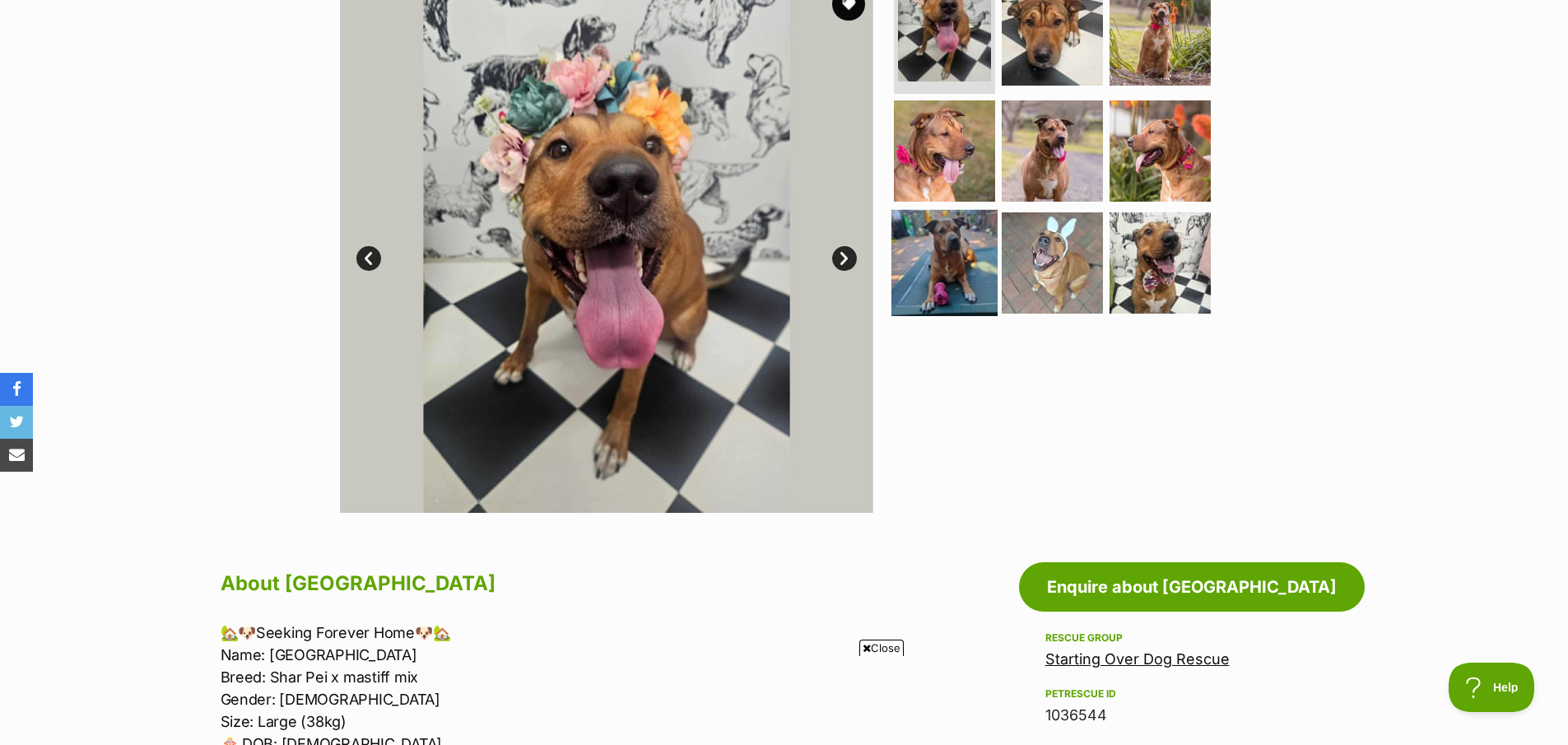
scroll to position [235, 0]
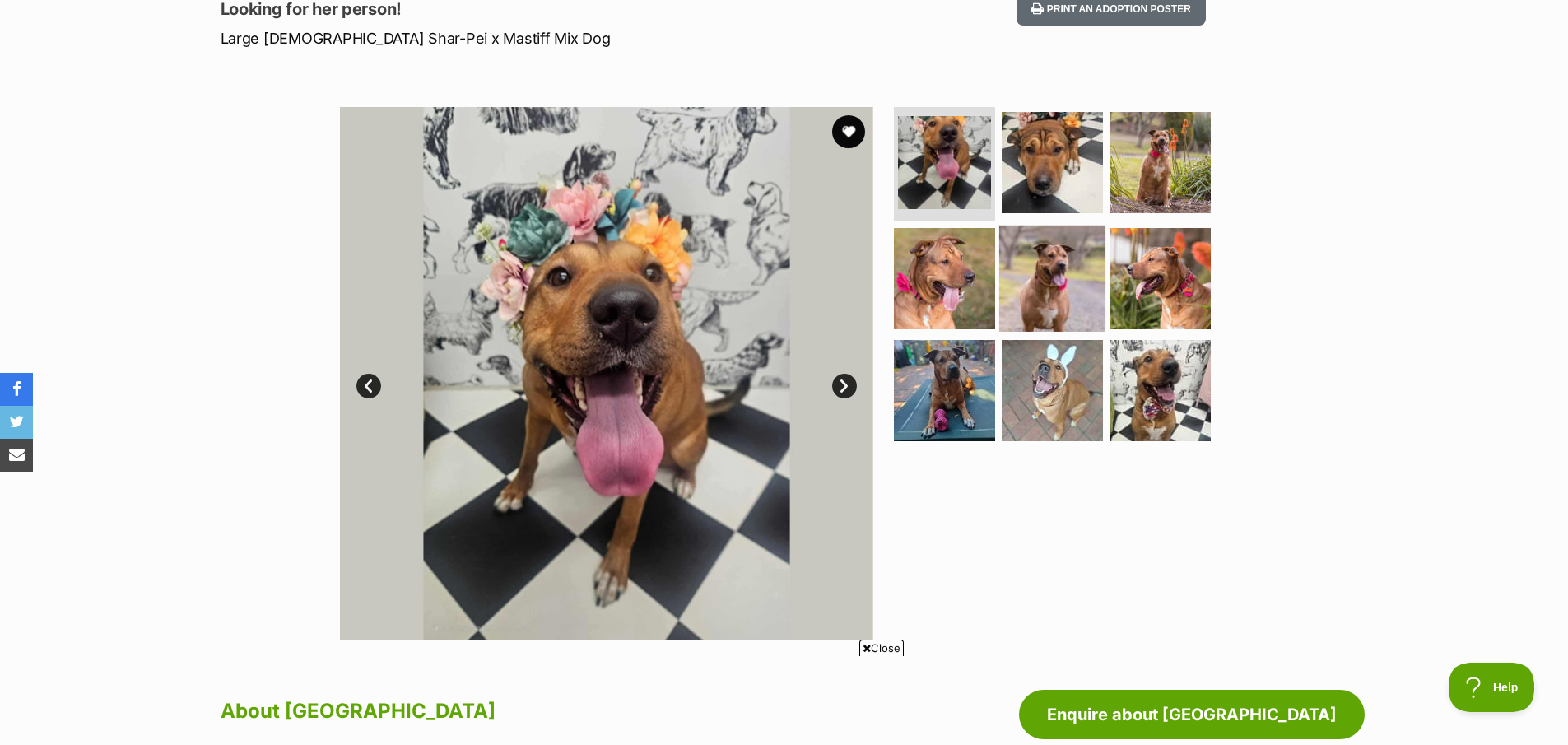
click at [1072, 286] on img at bounding box center [1053, 279] width 106 height 106
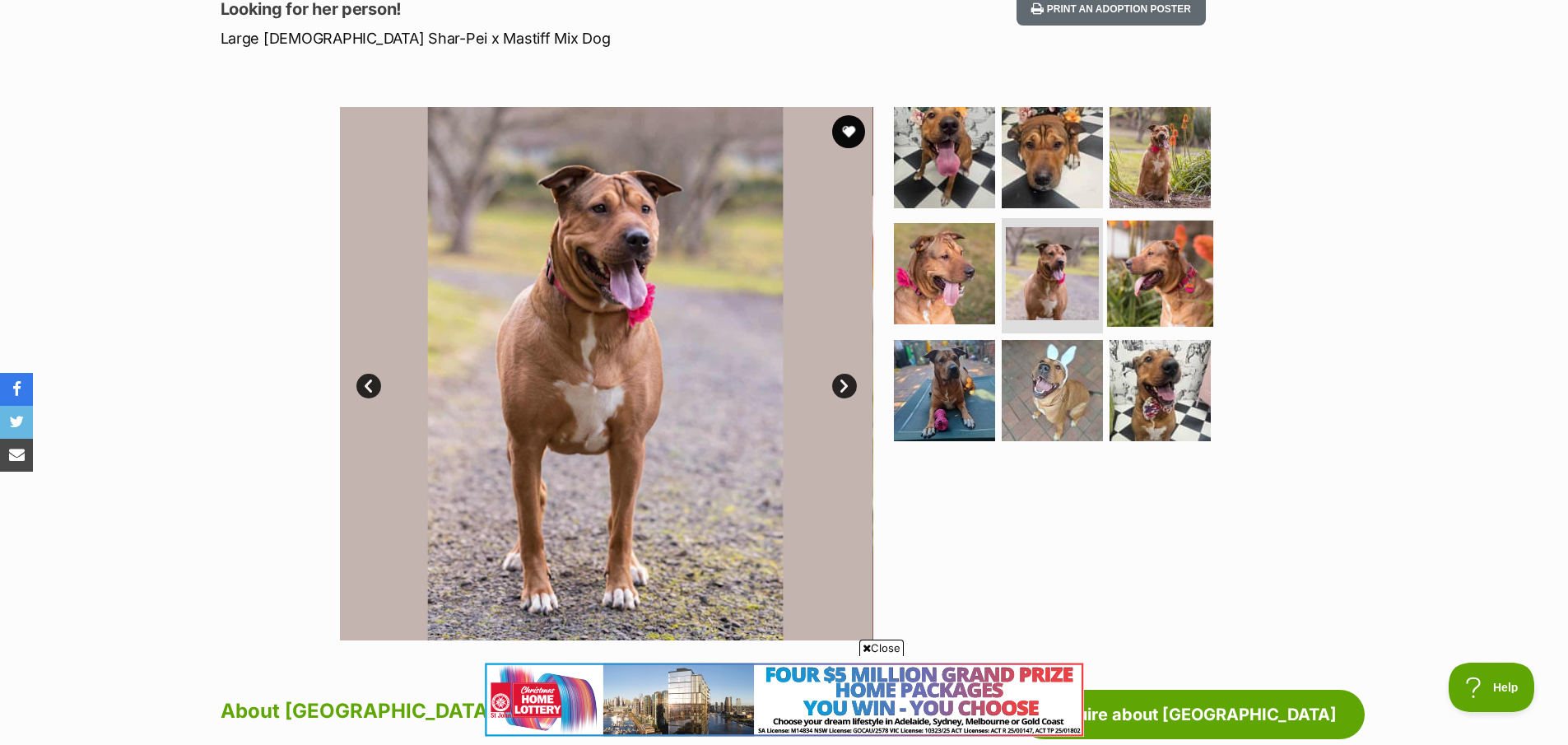
click at [1178, 281] on img at bounding box center [1160, 274] width 106 height 106
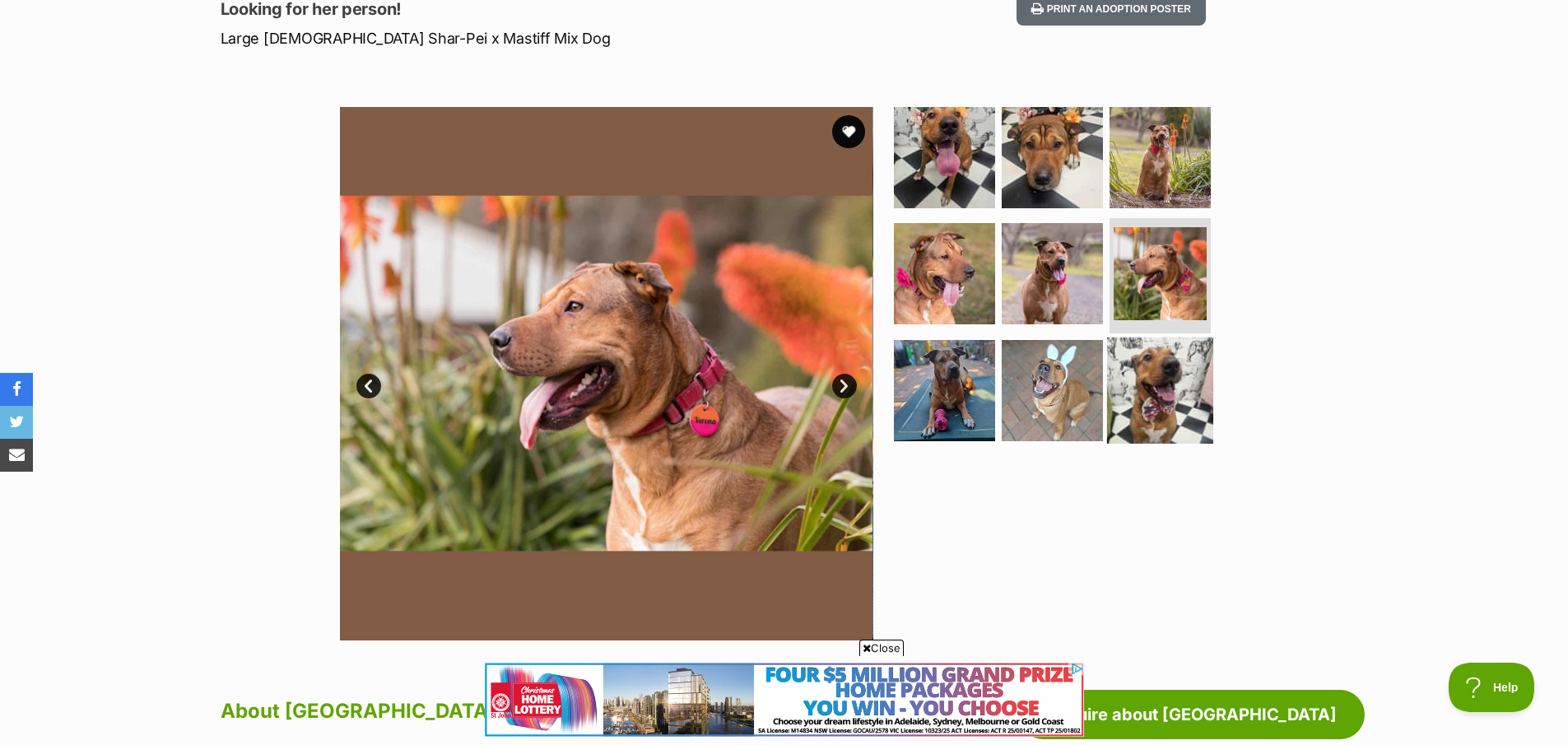
click at [1151, 390] on img at bounding box center [1160, 390] width 106 height 106
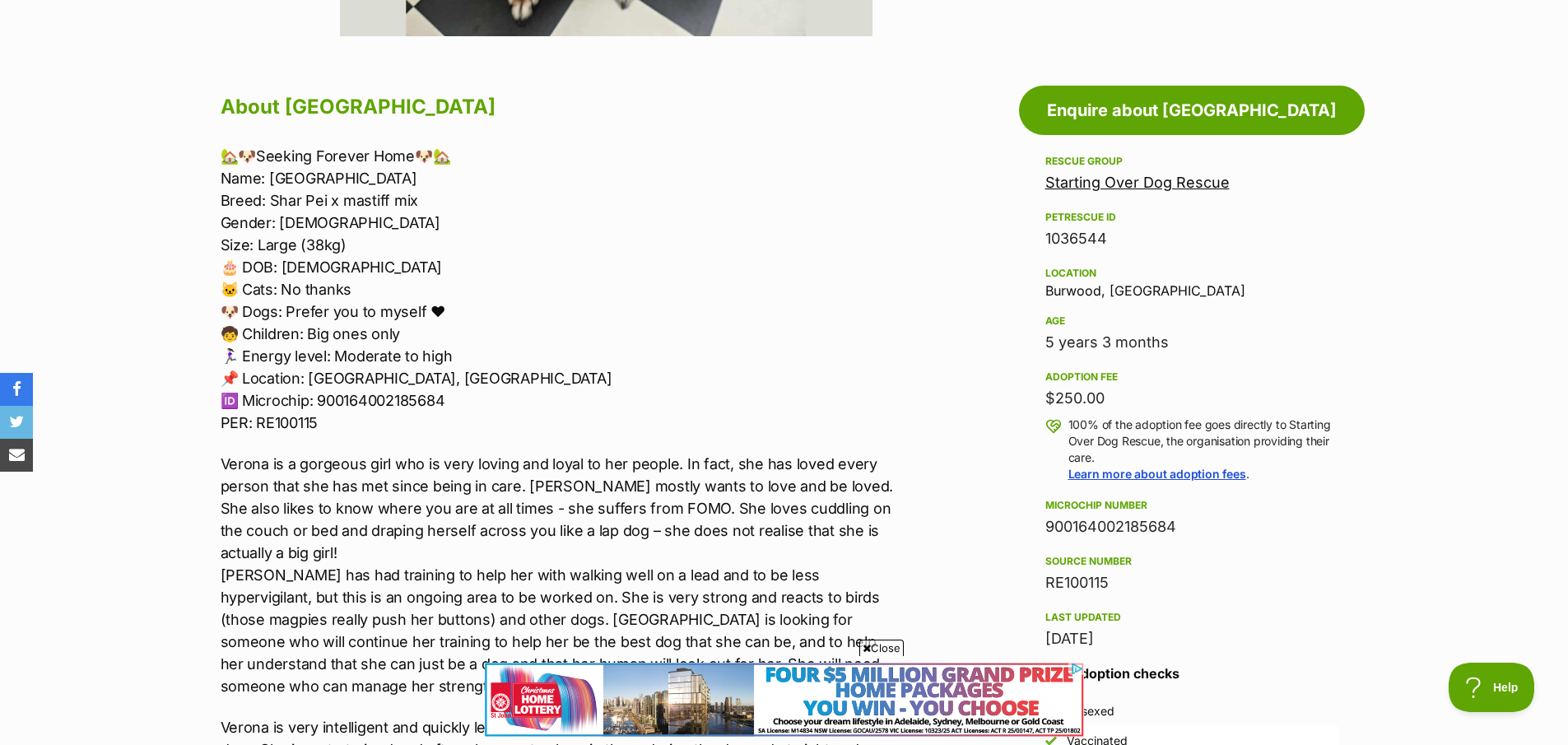
scroll to position [1050, 0]
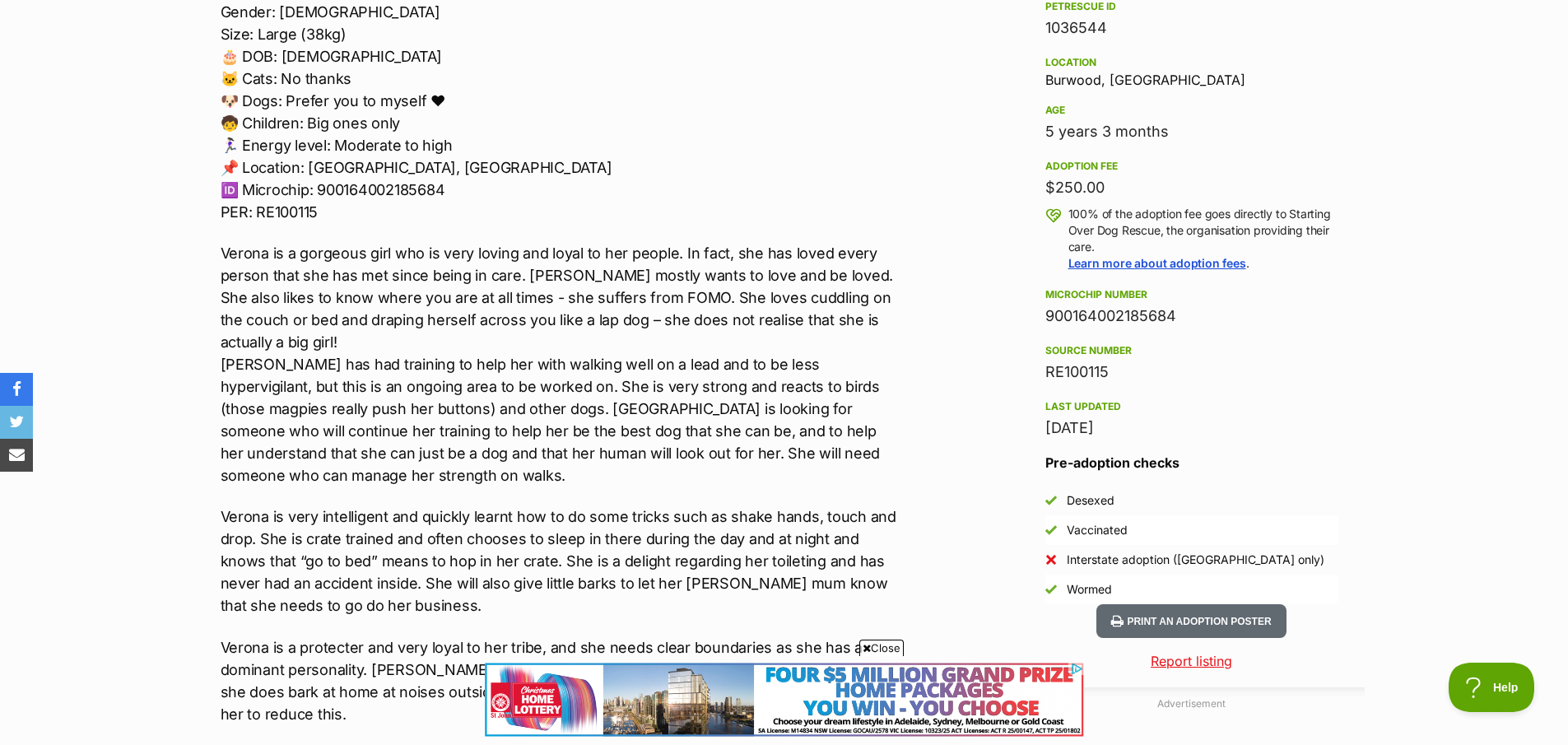
click at [767, 400] on p "Verona is a gorgeous girl who is very loving and loyal to her people. In fact, …" at bounding box center [560, 364] width 680 height 245
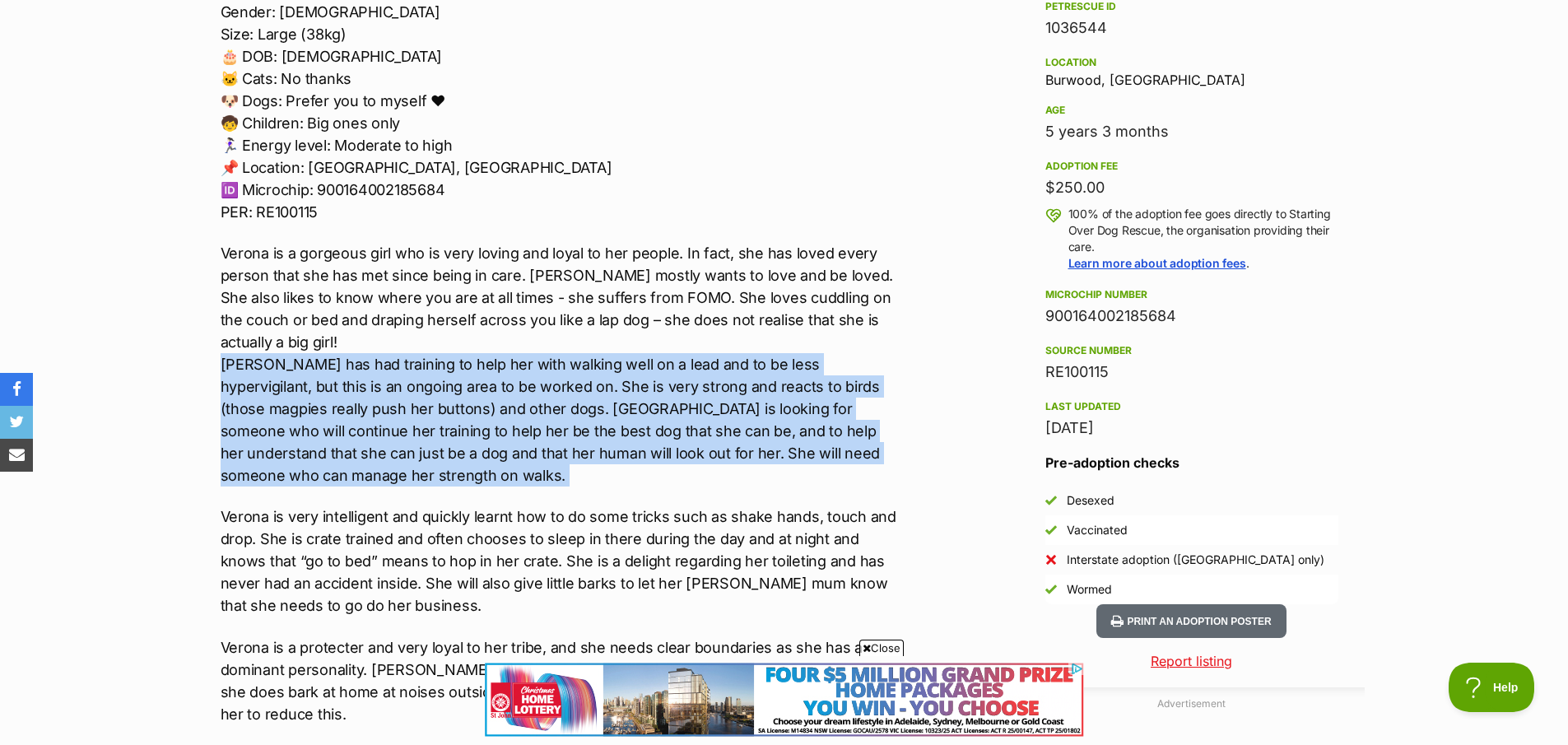
click at [767, 400] on p "Verona is a gorgeous girl who is very loving and loyal to her people. In fact, …" at bounding box center [560, 364] width 680 height 245
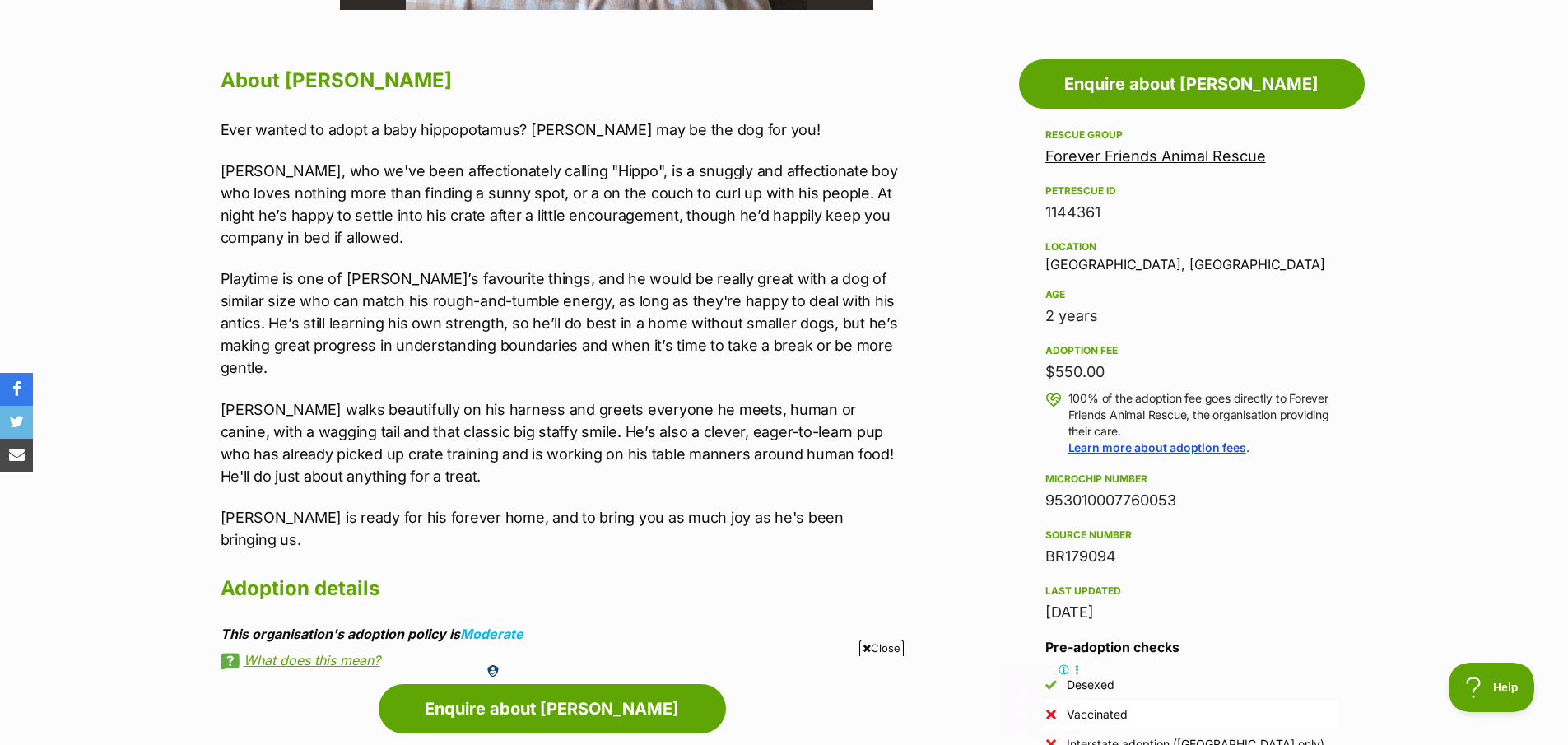
click at [611, 288] on p "Playtime is one of Buddy’s favourite things, and he would be really great with …" at bounding box center [560, 323] width 680 height 112
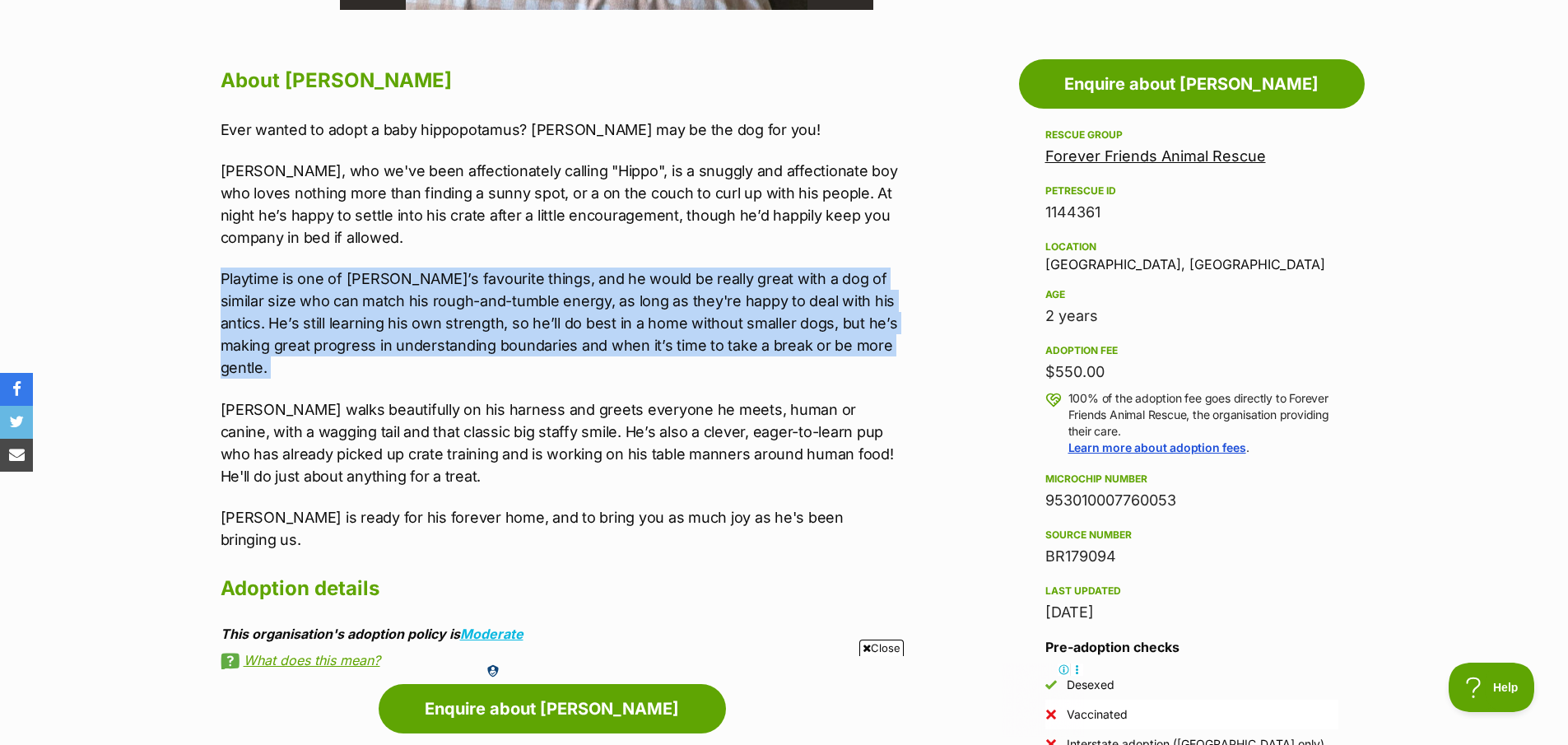
click at [611, 288] on p "Playtime is one of Buddy’s favourite things, and he would be really great with …" at bounding box center [560, 323] width 680 height 112
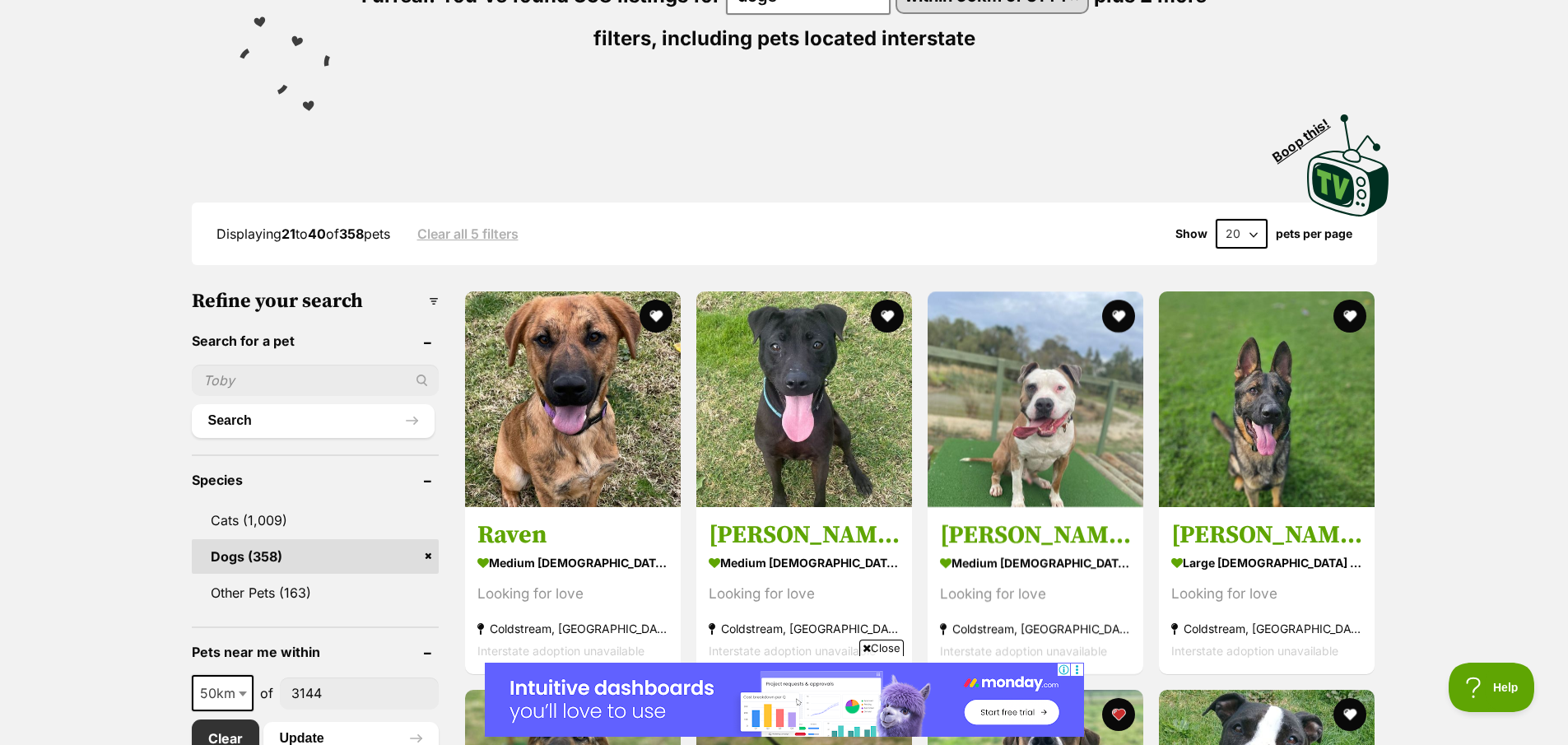
scroll to position [427, 0]
